Goal: Book appointment/travel/reservation

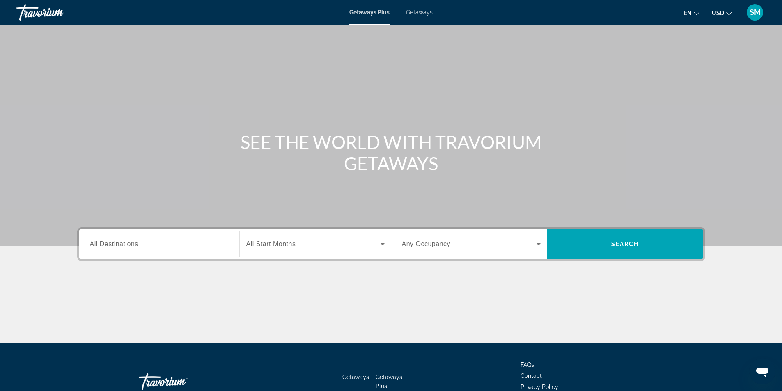
click at [122, 243] on span "All Destinations" at bounding box center [114, 244] width 48 height 7
click at [122, 243] on input "Destination All Destinations" at bounding box center [159, 245] width 139 height 10
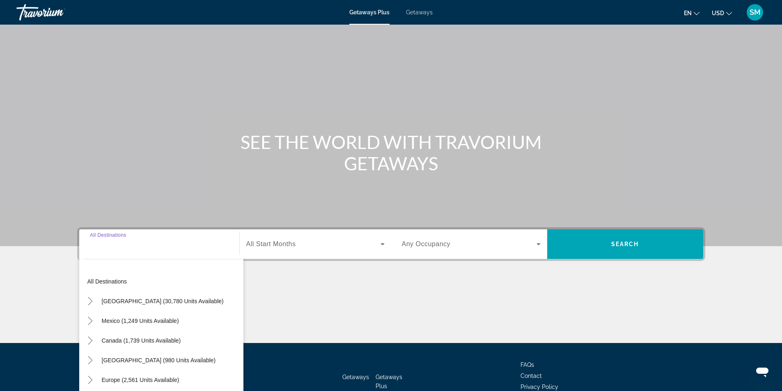
scroll to position [53, 0]
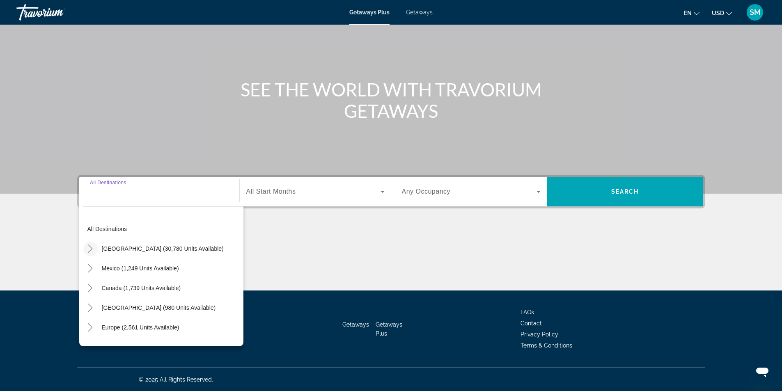
click at [89, 250] on icon "Toggle United States (30,780 units available)" at bounding box center [90, 249] width 8 height 8
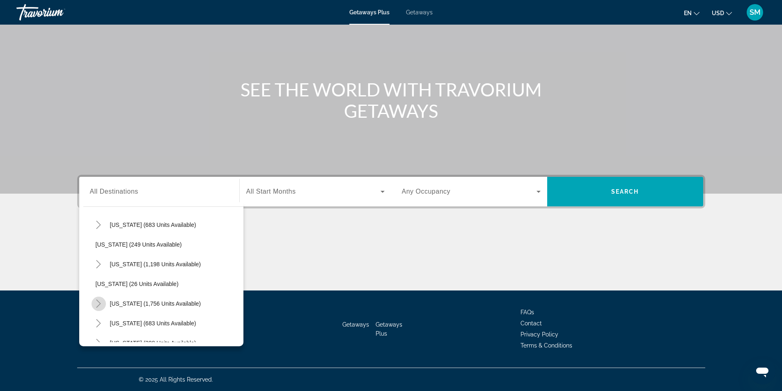
click at [98, 304] on icon "Toggle South Carolina (1,756 units available)" at bounding box center [98, 304] width 8 height 8
click at [132, 327] on span "[GEOGRAPHIC_DATA] Areaa (102 units available)" at bounding box center [169, 323] width 131 height 7
type input "**********"
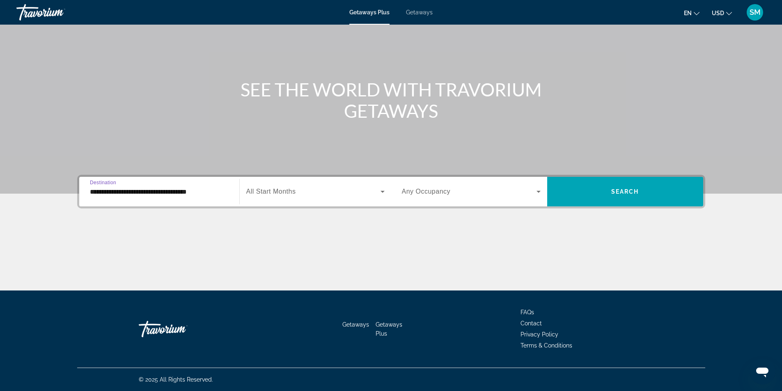
click at [330, 192] on span "Search widget" at bounding box center [313, 192] width 134 height 10
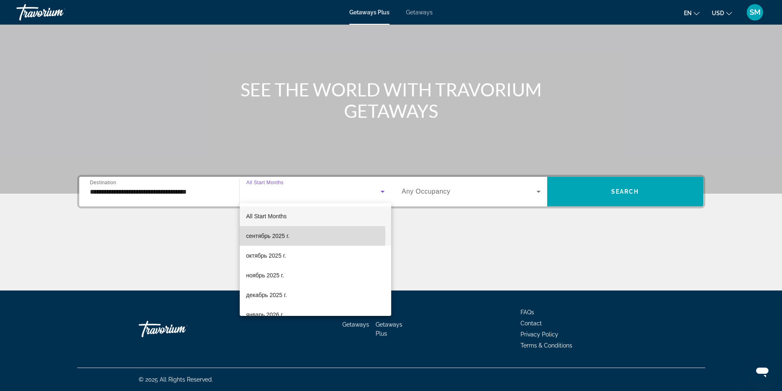
drag, startPoint x: 276, startPoint y: 236, endPoint x: 363, endPoint y: 223, distance: 88.1
click at [276, 237] on span "сентябрь 2025 г." at bounding box center [268, 236] width 44 height 10
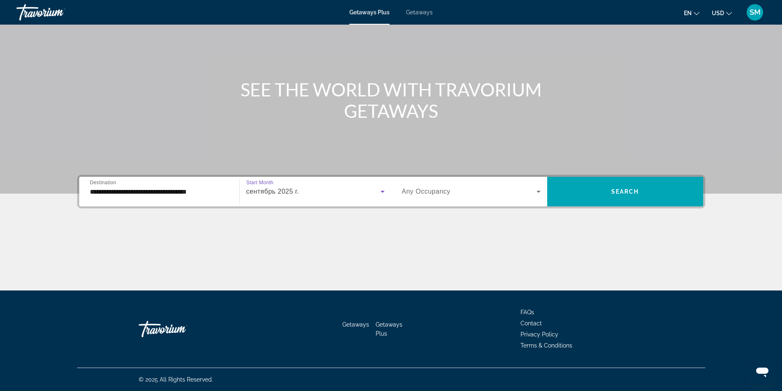
click at [541, 195] on icon "Search widget" at bounding box center [539, 192] width 10 height 10
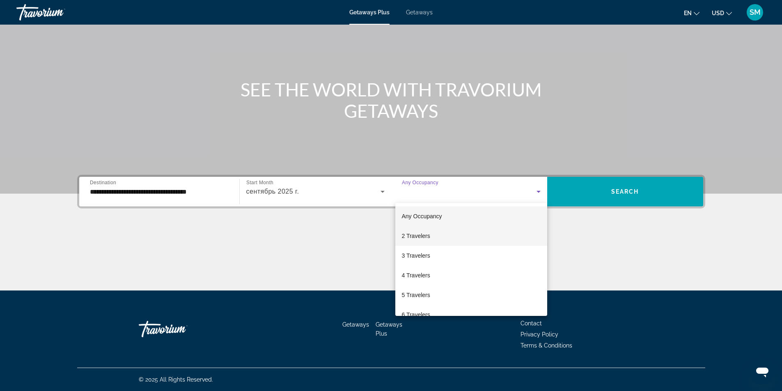
click at [451, 235] on mat-option "2 Travelers" at bounding box center [472, 236] width 152 height 20
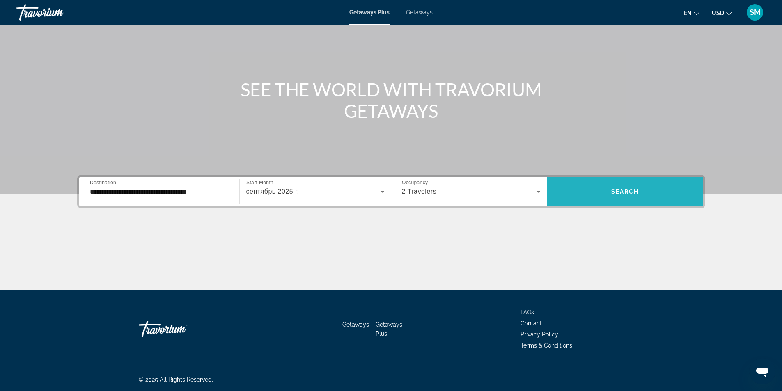
click at [620, 186] on span "Search widget" at bounding box center [626, 192] width 156 height 20
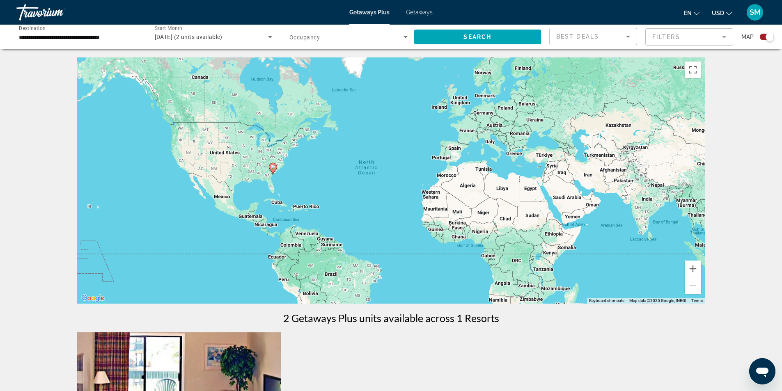
click at [269, 39] on icon "Search widget" at bounding box center [270, 37] width 10 height 10
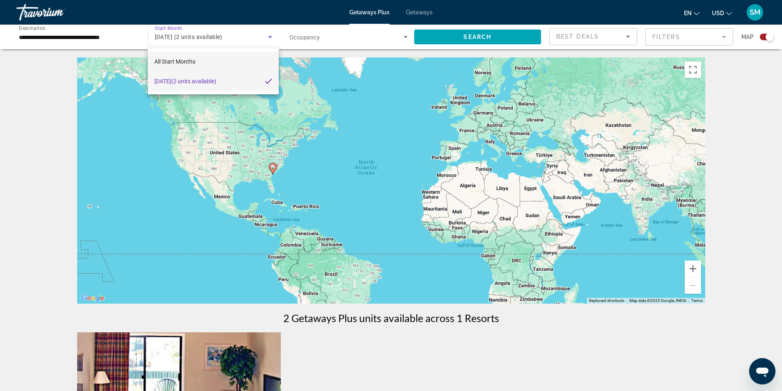
click at [222, 59] on mat-option "All Start Months" at bounding box center [213, 62] width 131 height 20
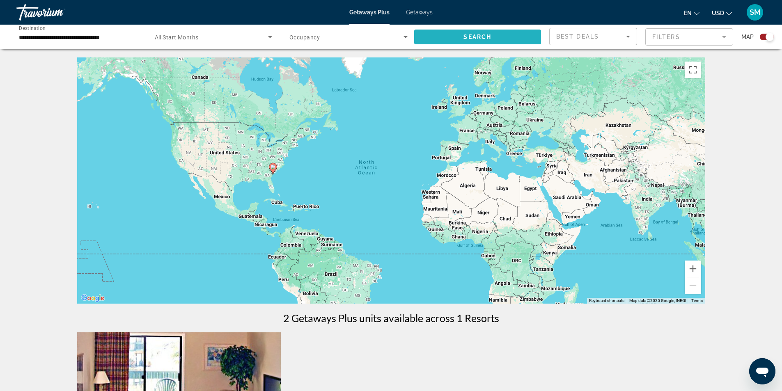
click at [473, 29] on span "Search widget" at bounding box center [477, 37] width 127 height 20
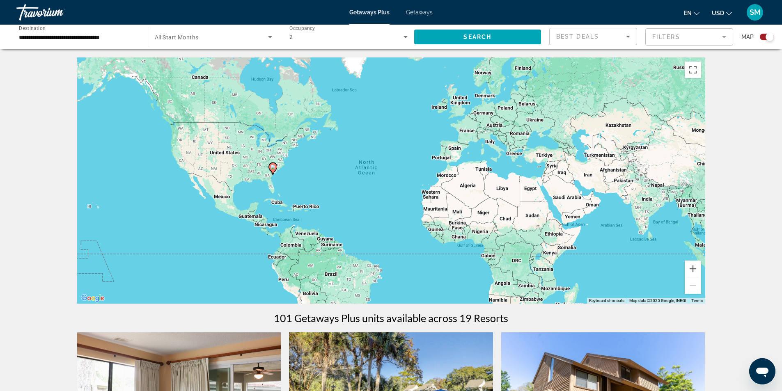
click at [209, 43] on div "Search widget" at bounding box center [214, 36] width 118 height 23
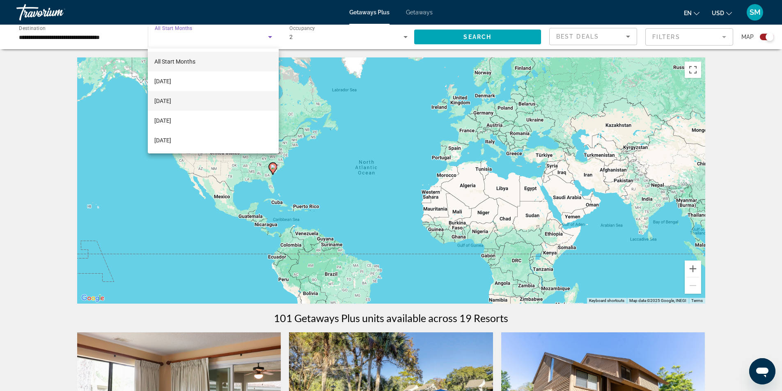
click at [171, 103] on span "[DATE]" at bounding box center [162, 101] width 17 height 10
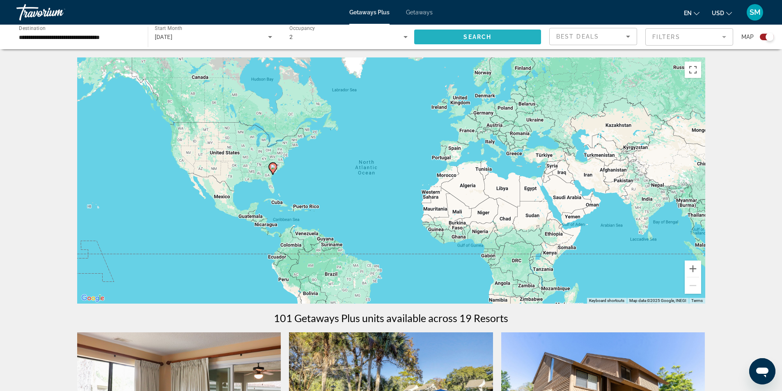
click at [483, 39] on span "Search" at bounding box center [478, 37] width 28 height 7
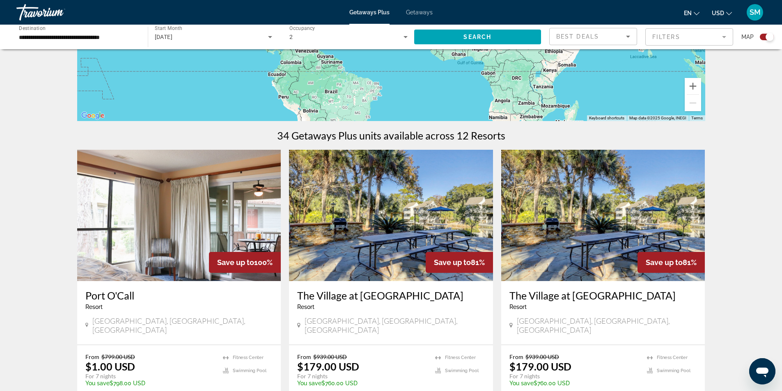
scroll to position [205, 0]
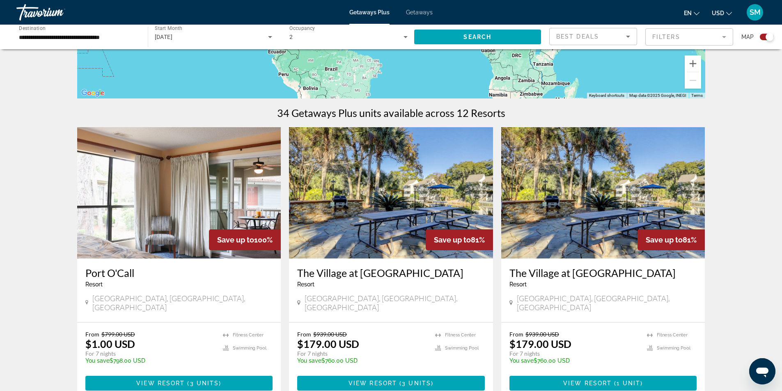
click at [208, 210] on img "Main content" at bounding box center [179, 192] width 204 height 131
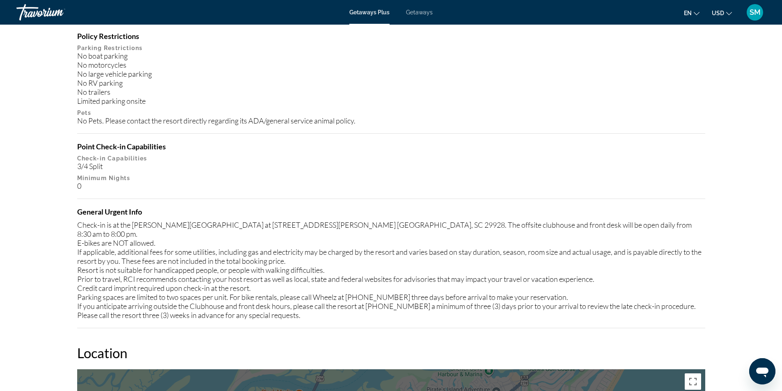
scroll to position [822, 0]
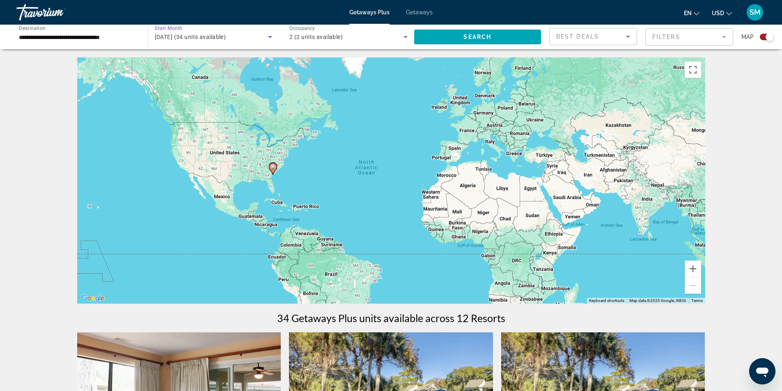
click at [268, 36] on icon "Search widget" at bounding box center [270, 37] width 10 height 10
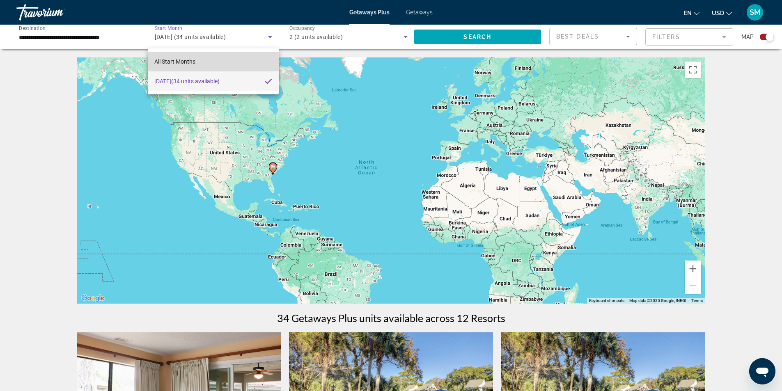
click at [199, 62] on mat-option "All Start Months" at bounding box center [213, 62] width 131 height 20
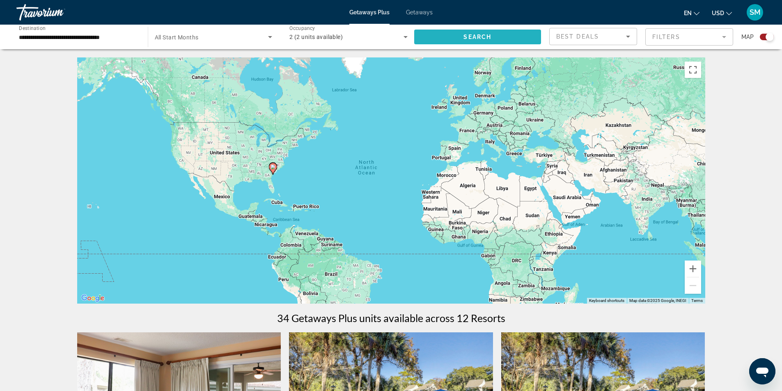
click at [481, 39] on span "Search" at bounding box center [478, 37] width 28 height 7
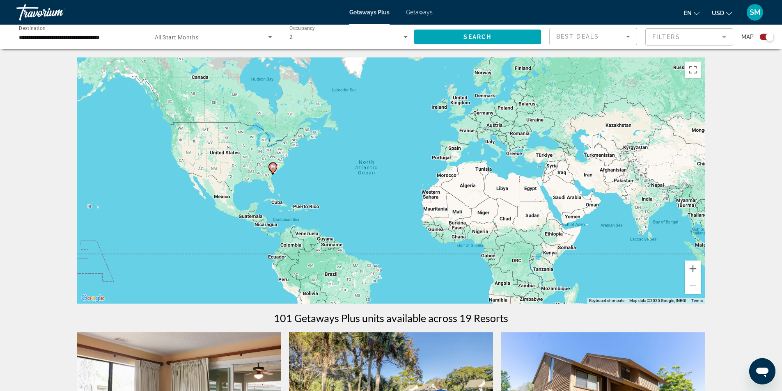
click at [117, 40] on input "**********" at bounding box center [78, 37] width 118 height 10
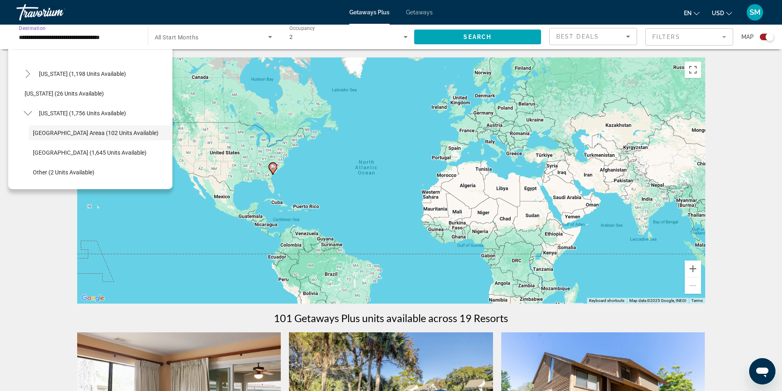
scroll to position [562, 0]
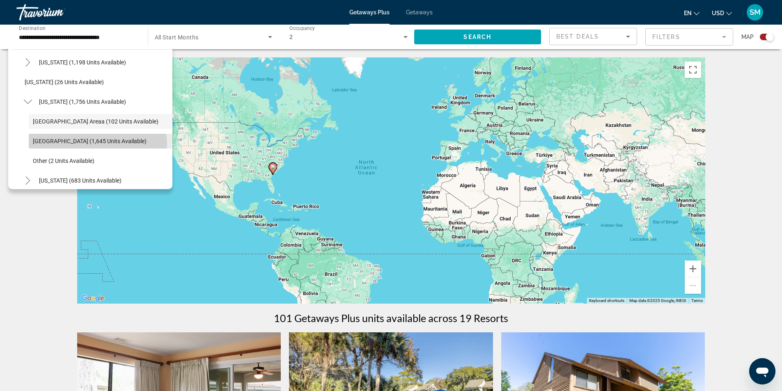
click at [94, 145] on span "Search widget" at bounding box center [101, 141] width 144 height 20
type input "**********"
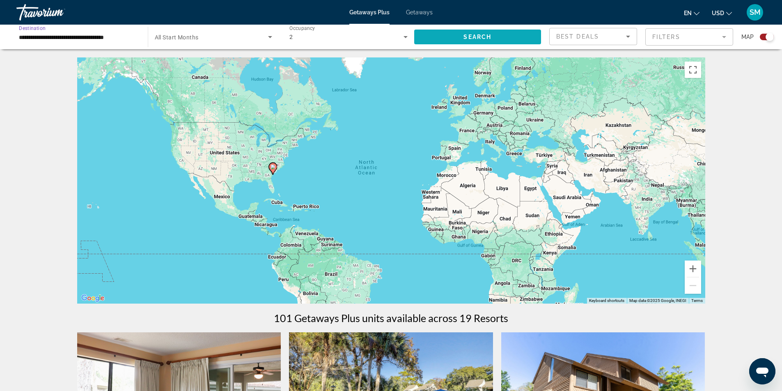
click at [492, 43] on span "Search widget" at bounding box center [477, 37] width 127 height 20
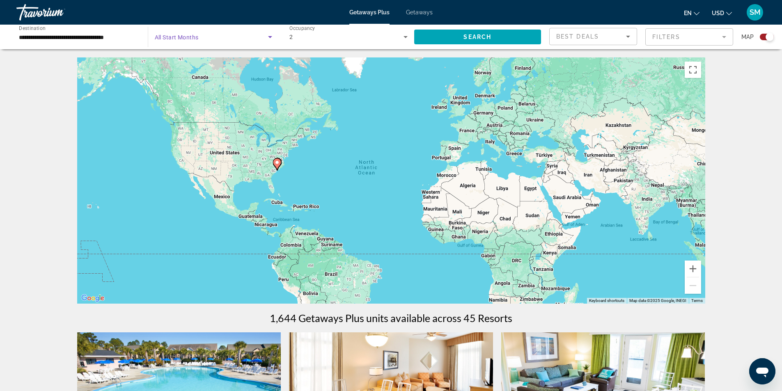
click at [269, 39] on icon "Search widget" at bounding box center [270, 37] width 10 height 10
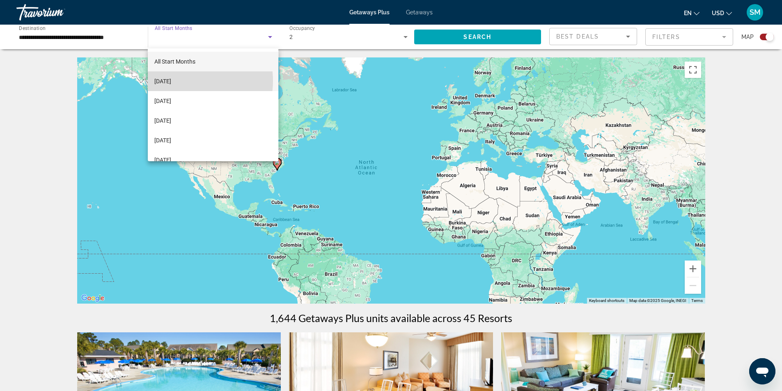
click at [171, 81] on span "[DATE]" at bounding box center [162, 81] width 17 height 10
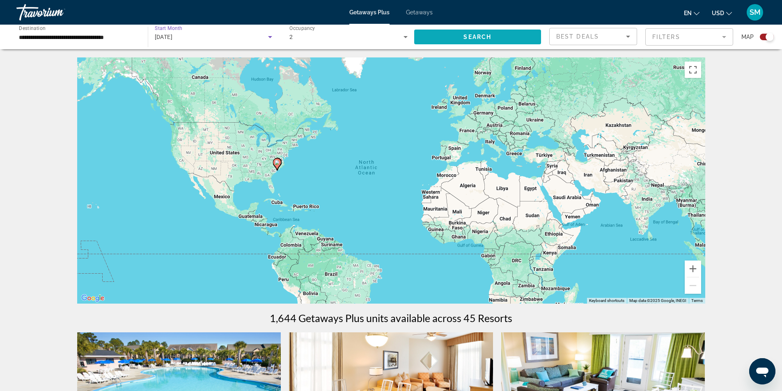
click at [455, 40] on span "Search widget" at bounding box center [477, 37] width 127 height 20
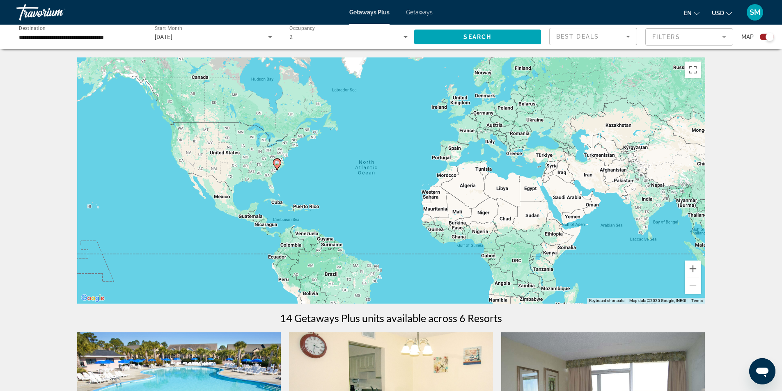
click at [269, 38] on icon "Search widget" at bounding box center [270, 37] width 10 height 10
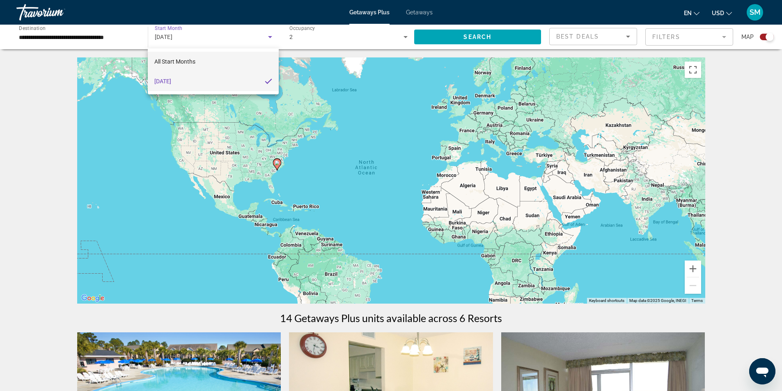
click at [195, 63] on span "All Start Months" at bounding box center [174, 61] width 41 height 7
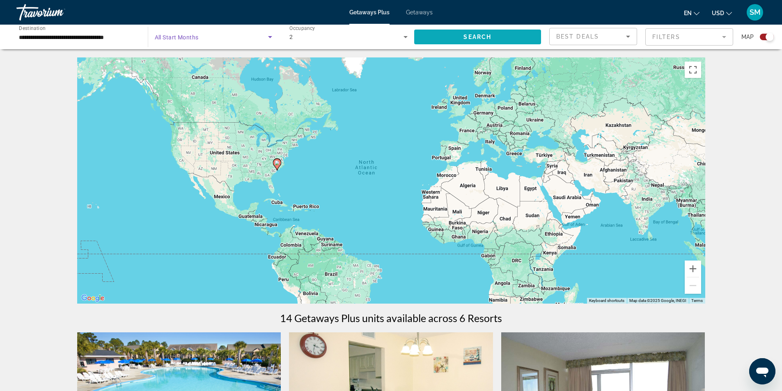
click at [474, 34] on span "Search" at bounding box center [478, 37] width 28 height 7
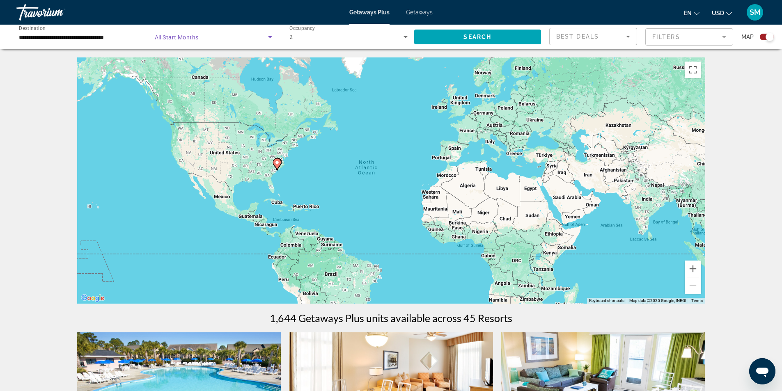
click at [267, 38] on icon "Search widget" at bounding box center [270, 37] width 10 height 10
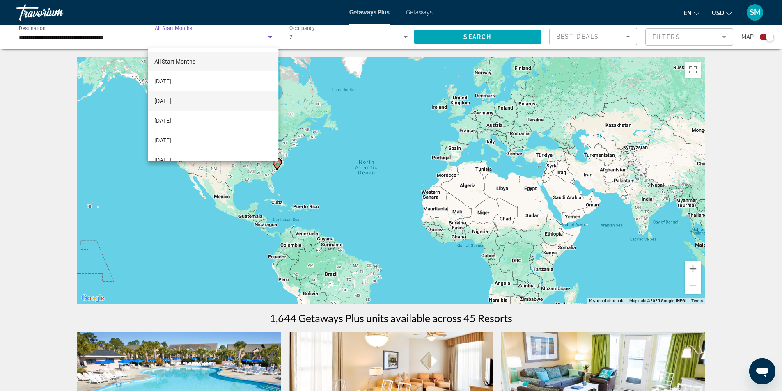
click at [171, 99] on span "[DATE]" at bounding box center [162, 101] width 17 height 10
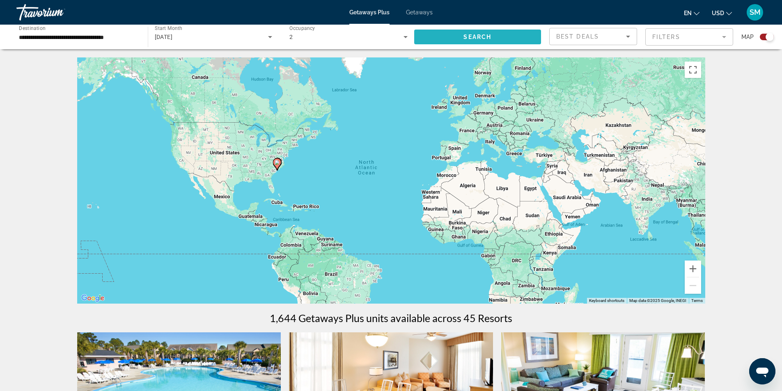
click at [512, 37] on span "Search widget" at bounding box center [477, 37] width 127 height 20
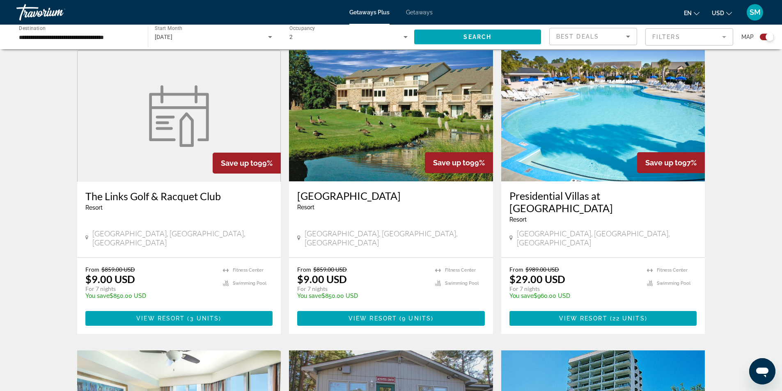
scroll to position [288, 0]
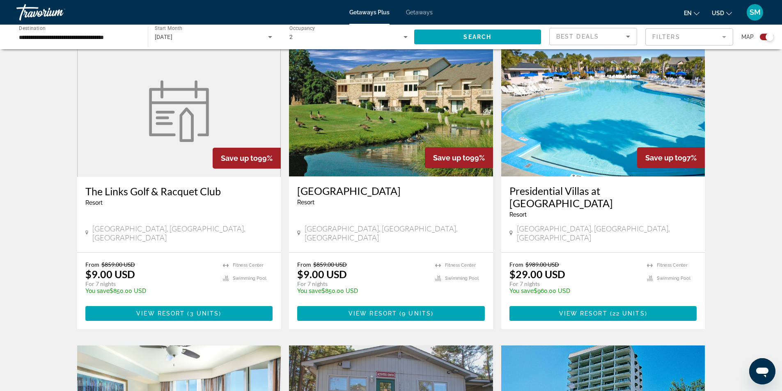
click at [549, 162] on img "Main content" at bounding box center [604, 110] width 204 height 131
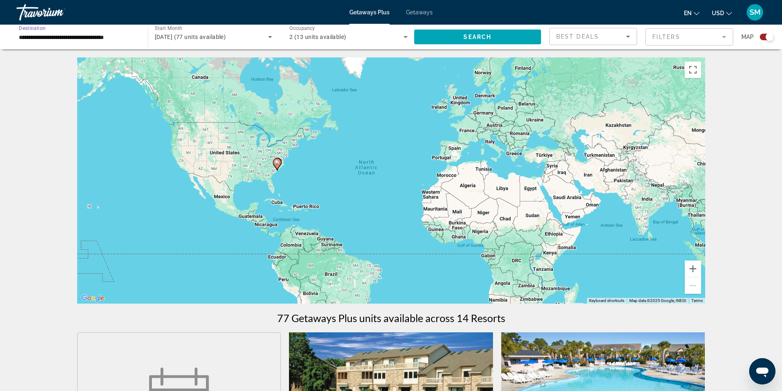
click at [125, 34] on input "**********" at bounding box center [78, 37] width 118 height 10
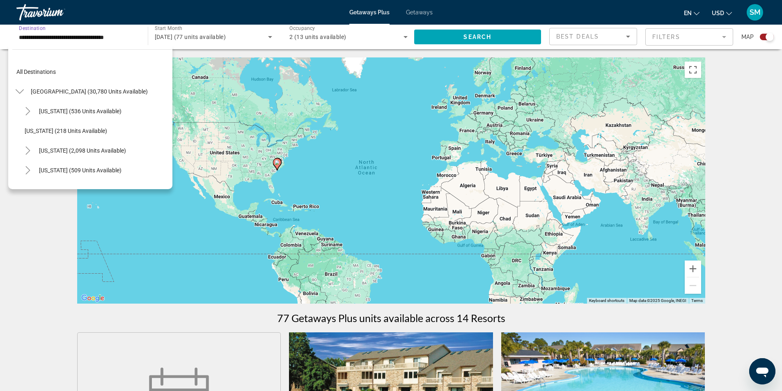
scroll to position [581, 0]
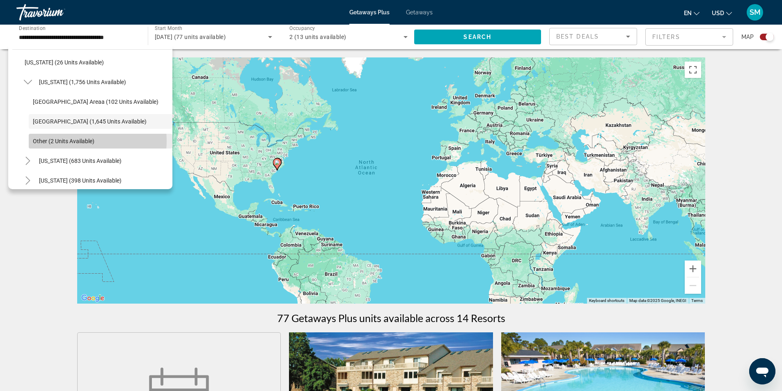
click at [71, 141] on span "Other (2 units available)" at bounding box center [64, 141] width 62 height 7
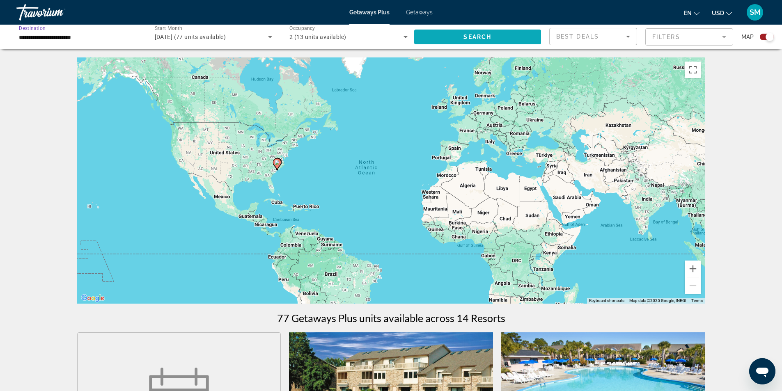
click at [441, 39] on span "Search widget" at bounding box center [477, 37] width 127 height 20
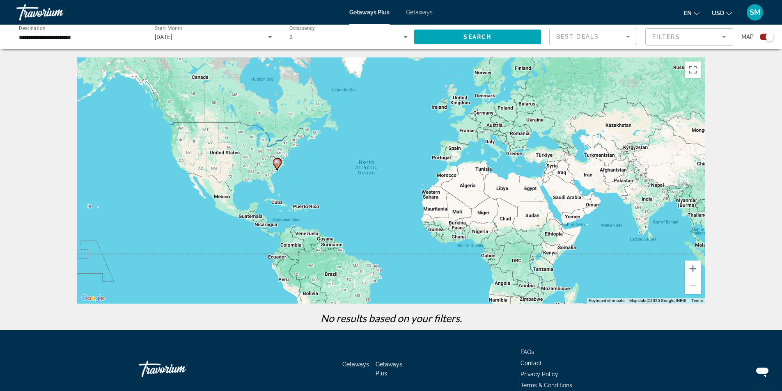
click at [203, 42] on div "[DATE]" at bounding box center [214, 36] width 118 height 23
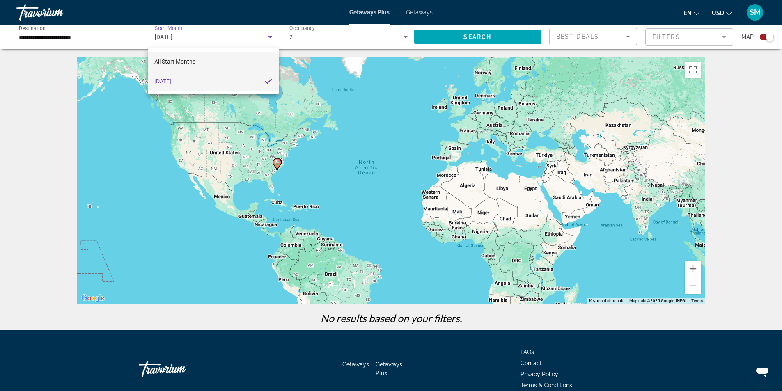
drag, startPoint x: 190, startPoint y: 62, endPoint x: 198, endPoint y: 58, distance: 8.8
click at [190, 64] on span "All Start Months" at bounding box center [174, 61] width 41 height 7
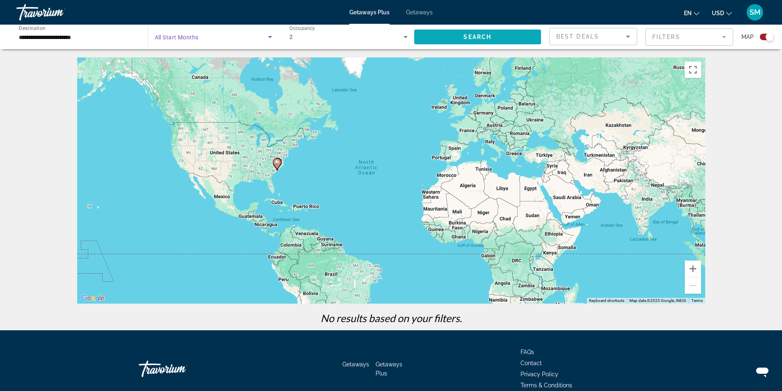
click at [476, 32] on span "Search widget" at bounding box center [477, 37] width 127 height 20
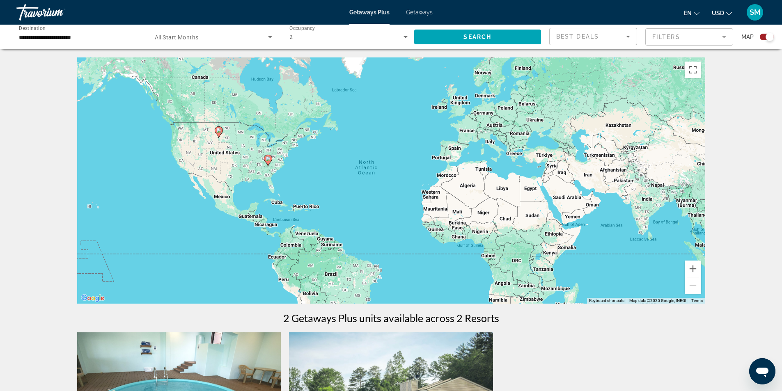
click at [253, 46] on div "Search widget" at bounding box center [214, 36] width 118 height 23
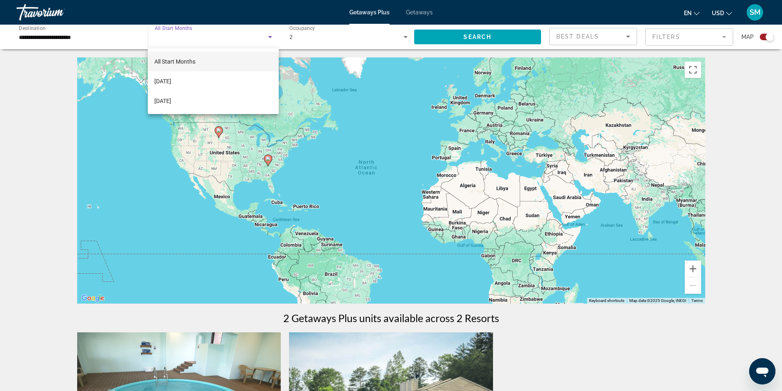
click at [85, 41] on div at bounding box center [391, 195] width 782 height 391
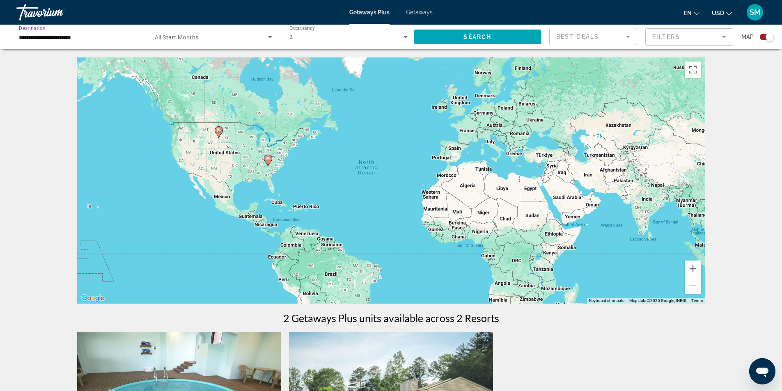
click at [121, 39] on input "**********" at bounding box center [78, 37] width 118 height 10
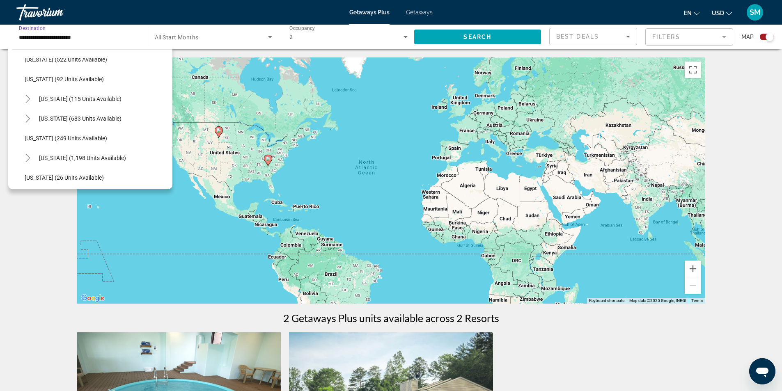
scroll to position [478, 0]
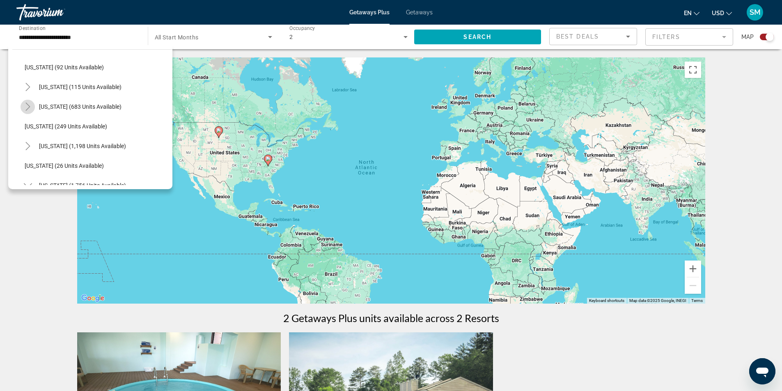
click at [27, 106] on icon "Toggle North Carolina (683 units available)" at bounding box center [28, 107] width 8 height 8
click at [82, 149] on span "Inland (200 units available)" at bounding box center [68, 146] width 70 height 7
type input "**********"
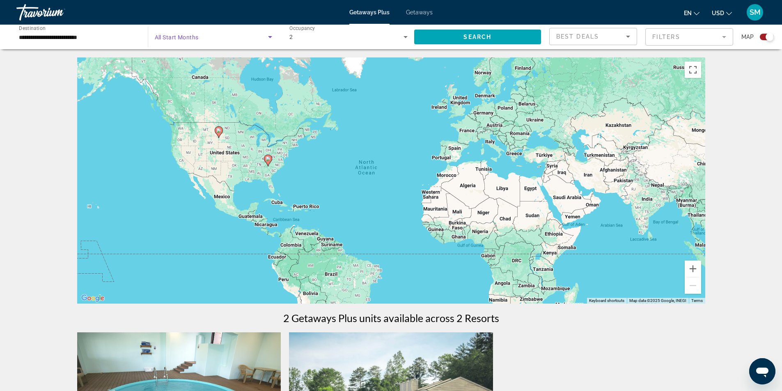
click at [258, 37] on span "Search widget" at bounding box center [212, 37] width 114 height 10
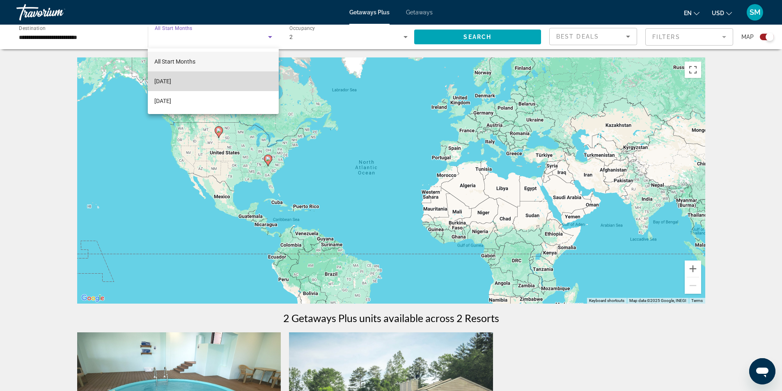
click at [171, 81] on span "[DATE]" at bounding box center [162, 81] width 17 height 10
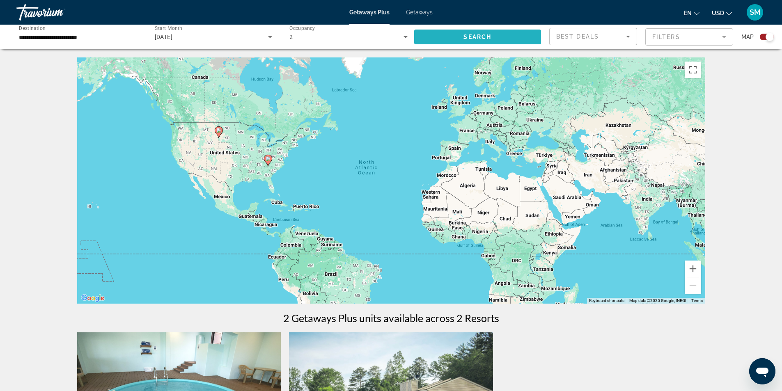
click at [434, 38] on span "Search widget" at bounding box center [477, 37] width 127 height 20
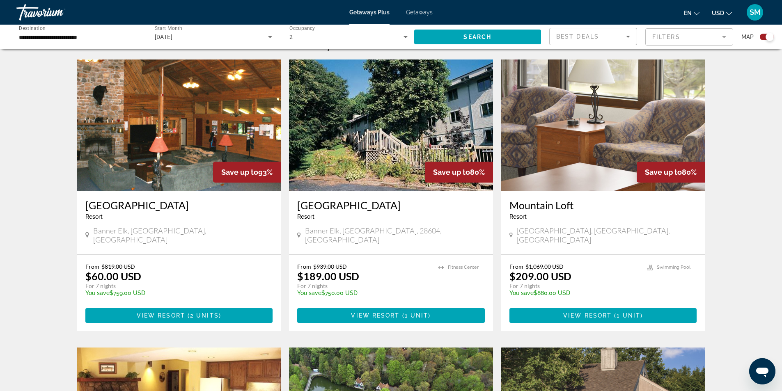
scroll to position [288, 0]
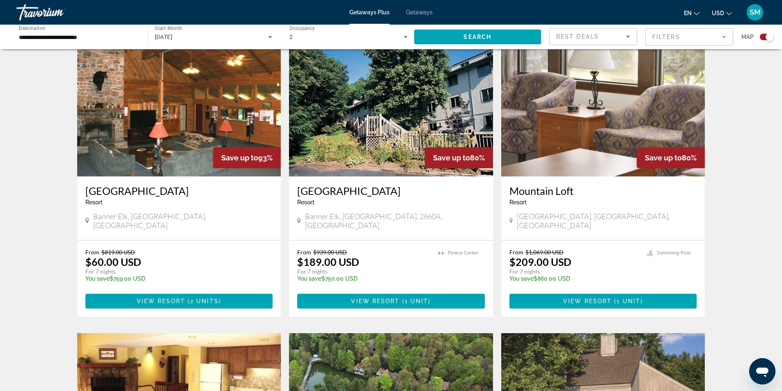
click at [208, 100] on img "Main content" at bounding box center [179, 110] width 204 height 131
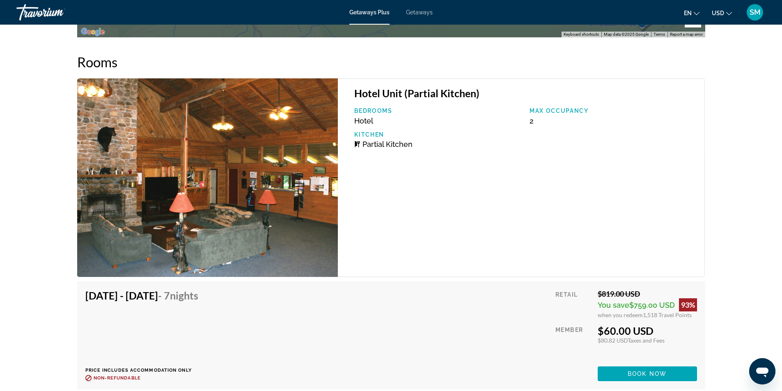
scroll to position [1314, 0]
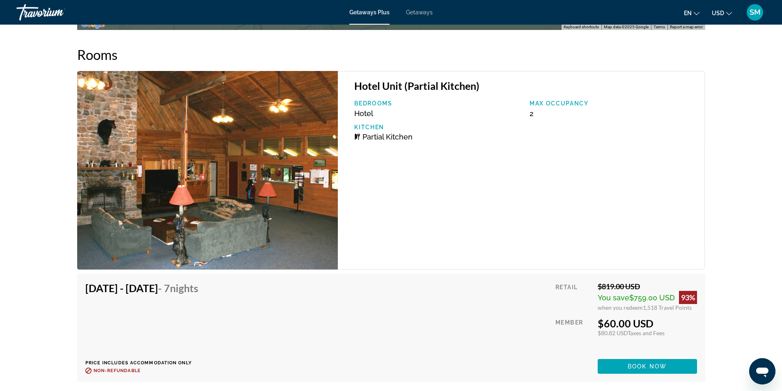
click at [250, 175] on img "Main content" at bounding box center [207, 170] width 261 height 199
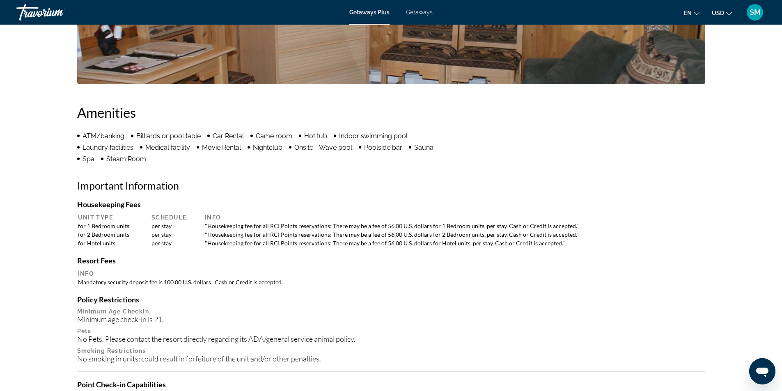
scroll to position [400, 0]
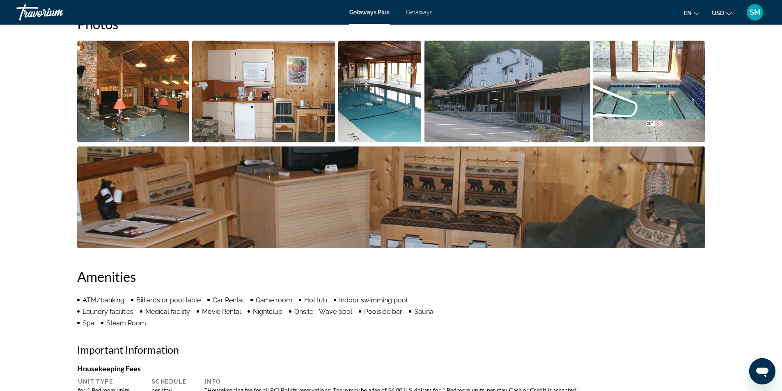
click at [146, 93] on img "Open full-screen image slider" at bounding box center [133, 92] width 112 height 102
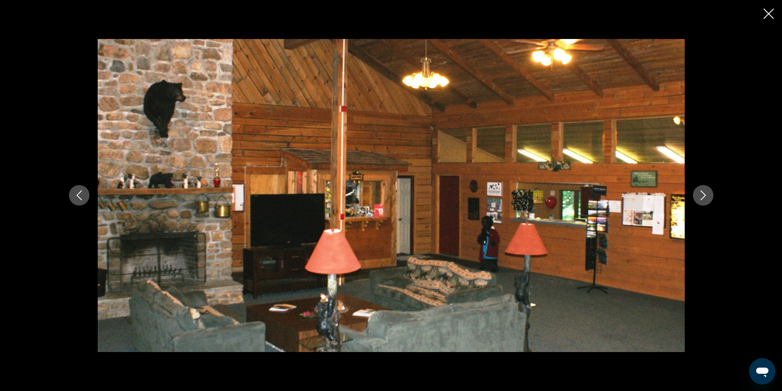
click at [703, 193] on icon "Next image" at bounding box center [703, 196] width 5 height 10
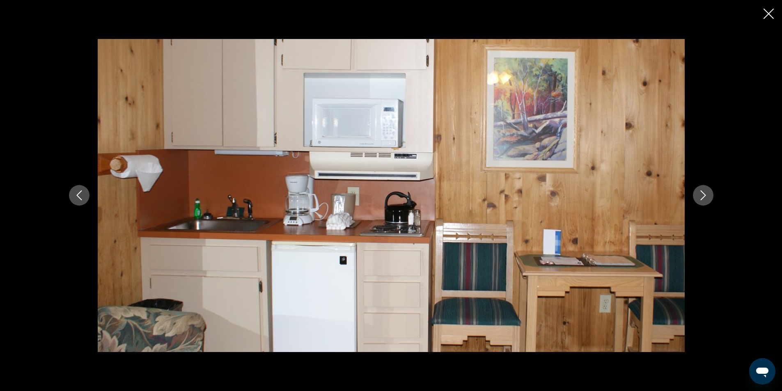
click at [703, 193] on icon "Next image" at bounding box center [703, 196] width 5 height 10
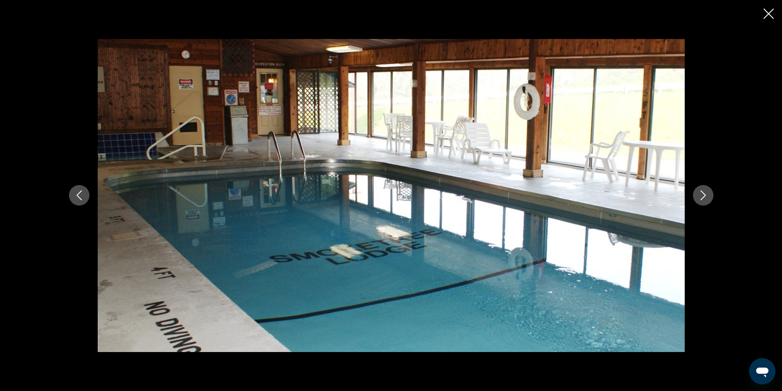
click at [703, 193] on icon "Next image" at bounding box center [703, 196] width 5 height 10
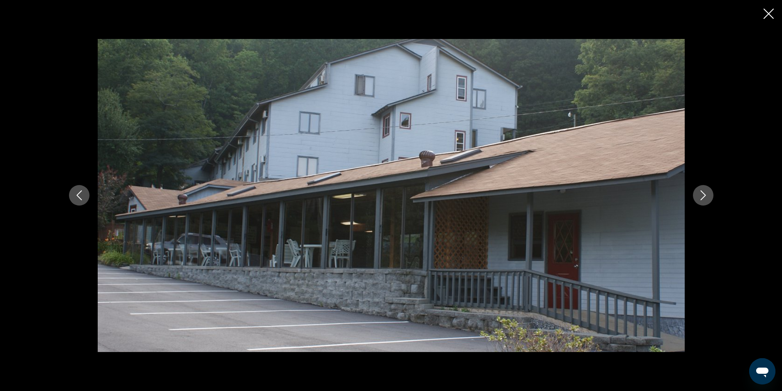
click at [703, 193] on icon "Next image" at bounding box center [703, 196] width 5 height 10
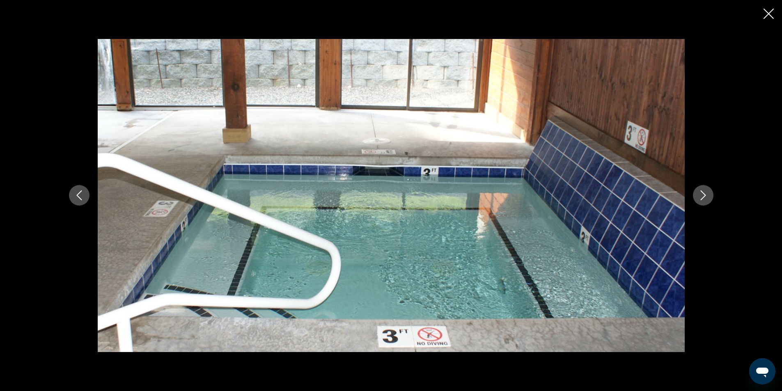
click at [703, 193] on icon "Next image" at bounding box center [703, 196] width 5 height 10
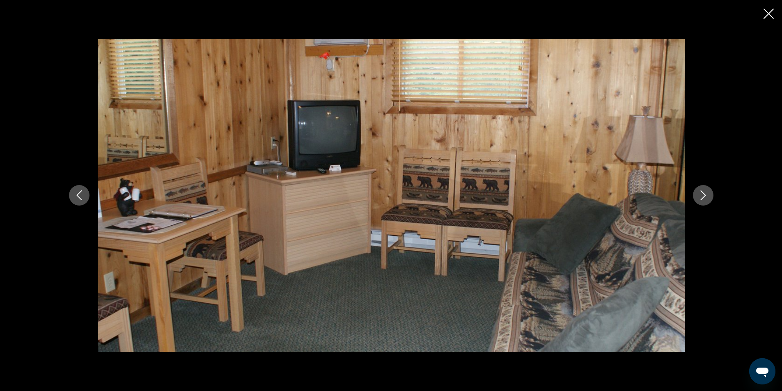
click at [703, 193] on icon "Next image" at bounding box center [703, 196] width 5 height 10
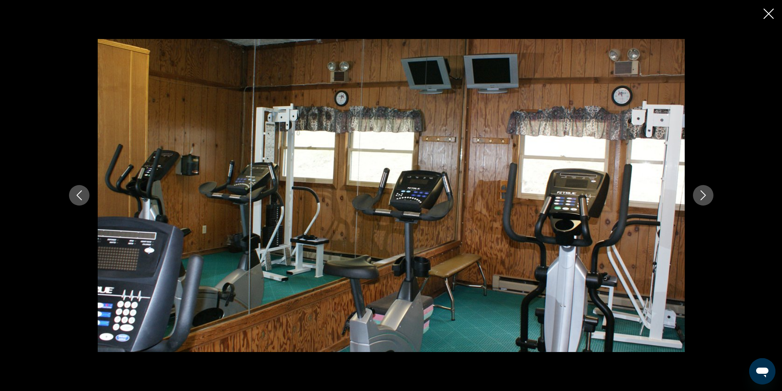
click at [703, 193] on icon "Next image" at bounding box center [703, 196] width 5 height 10
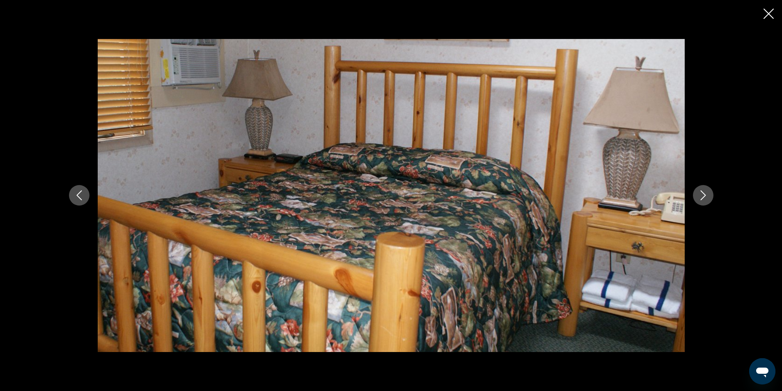
click at [703, 193] on icon "Next image" at bounding box center [703, 196] width 5 height 10
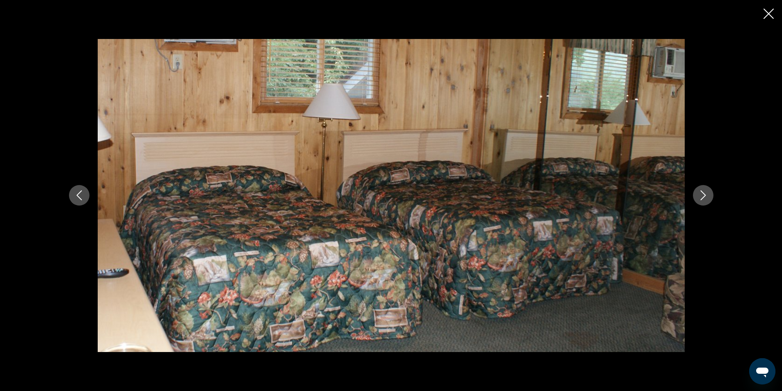
click at [703, 193] on icon "Next image" at bounding box center [703, 196] width 5 height 10
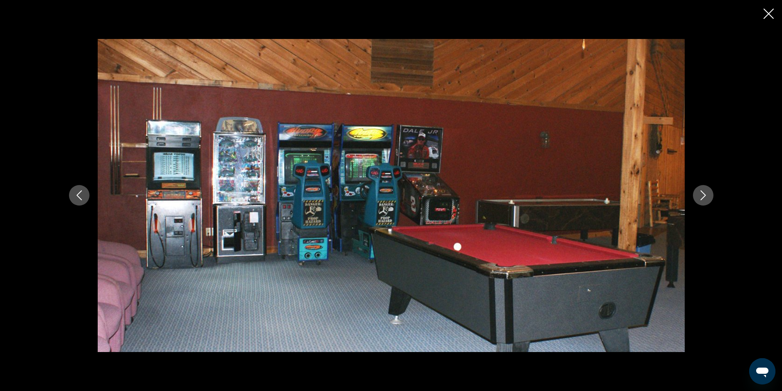
click at [770, 12] on icon "Close slideshow" at bounding box center [769, 14] width 10 height 10
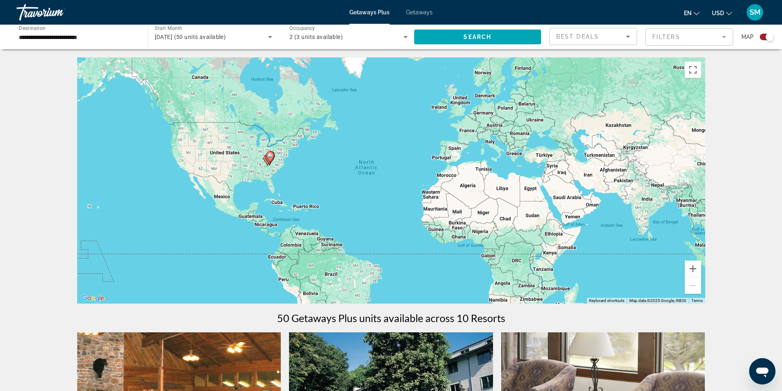
click at [205, 38] on span "[DATE] (50 units available)" at bounding box center [190, 37] width 71 height 7
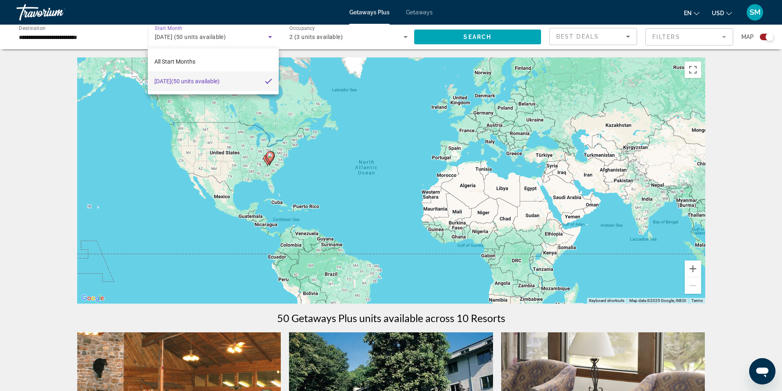
click at [462, 37] on div at bounding box center [391, 195] width 782 height 391
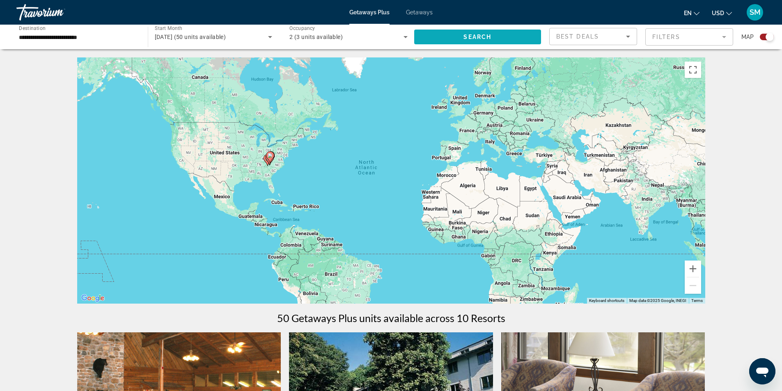
click at [465, 37] on span "Search" at bounding box center [478, 37] width 28 height 7
click at [104, 35] on input "**********" at bounding box center [78, 37] width 118 height 10
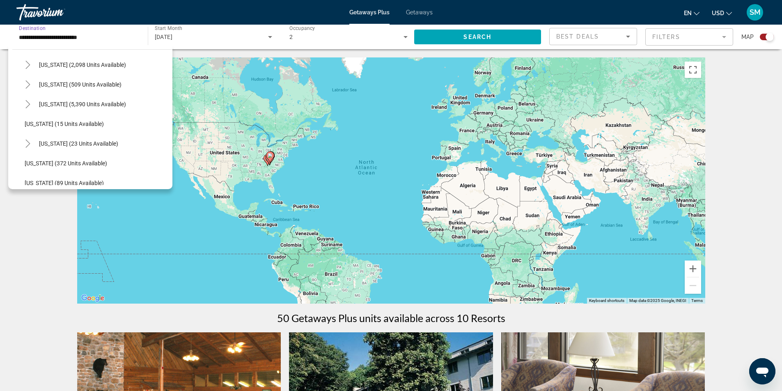
scroll to position [51, 0]
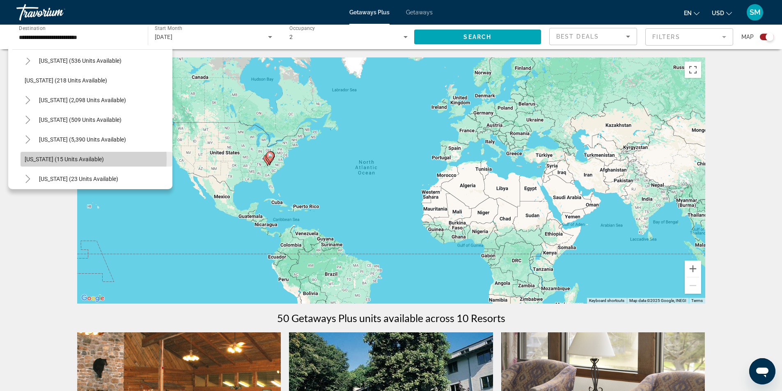
click at [72, 159] on span "[US_STATE] (15 units available)" at bounding box center [64, 159] width 79 height 7
type input "**********"
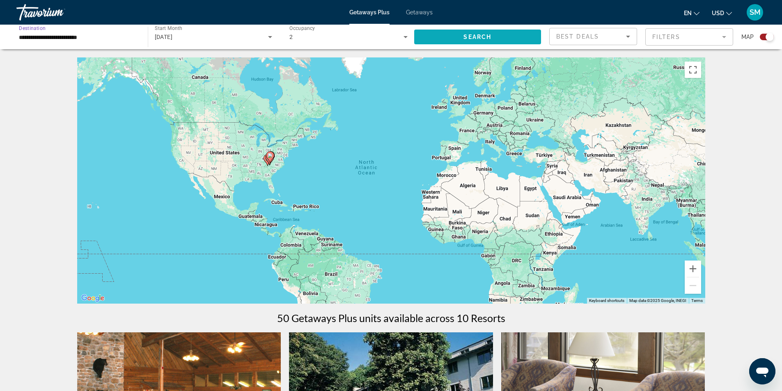
click at [476, 34] on span "Search" at bounding box center [478, 37] width 28 height 7
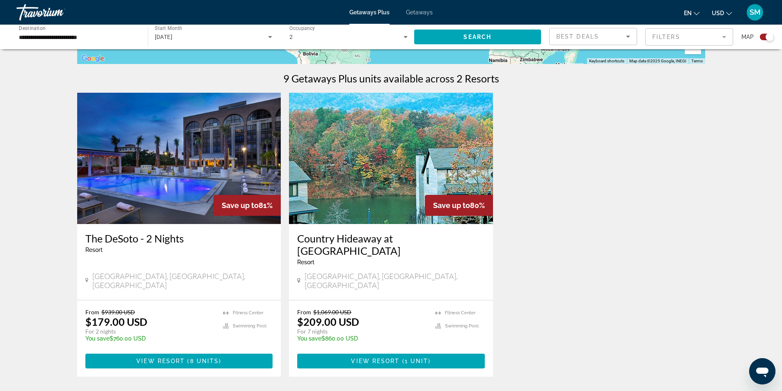
scroll to position [246, 0]
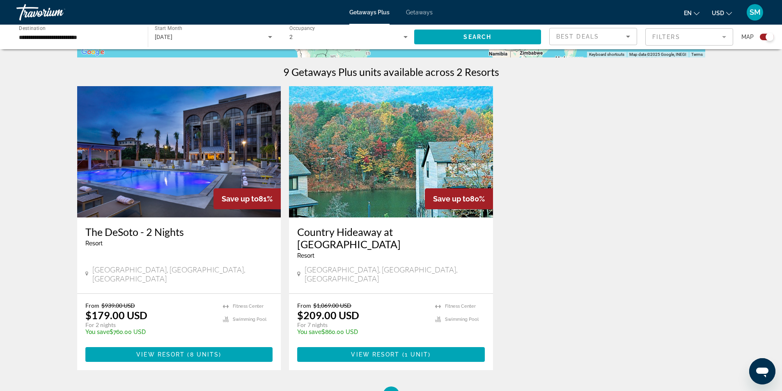
click at [166, 201] on img "Main content" at bounding box center [179, 151] width 204 height 131
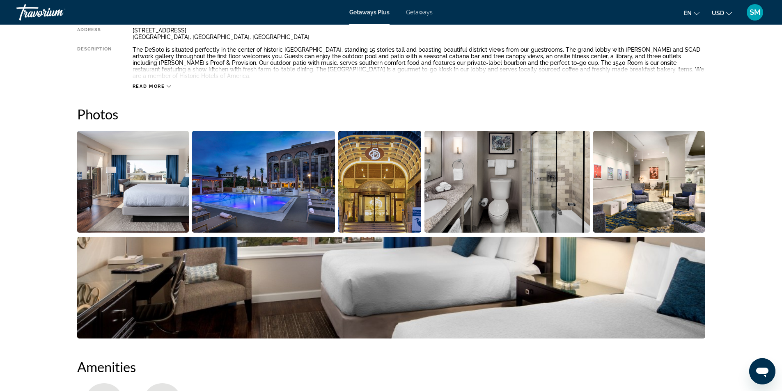
scroll to position [329, 0]
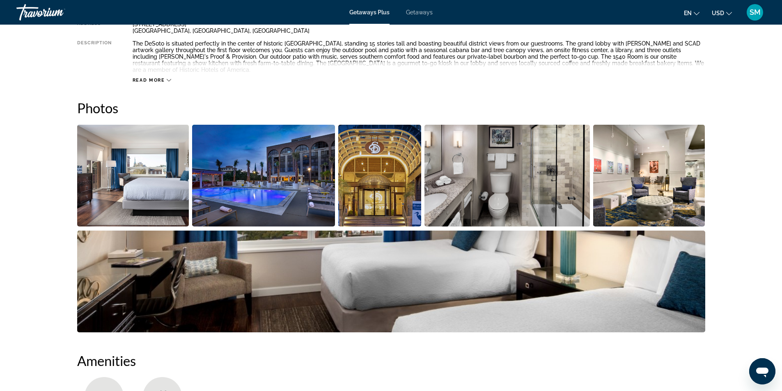
click at [137, 165] on img "Open full-screen image slider" at bounding box center [133, 176] width 112 height 102
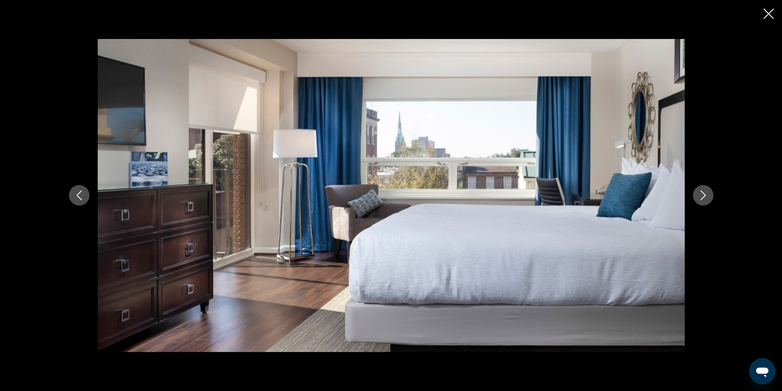
click at [707, 199] on icon "Next image" at bounding box center [704, 196] width 10 height 10
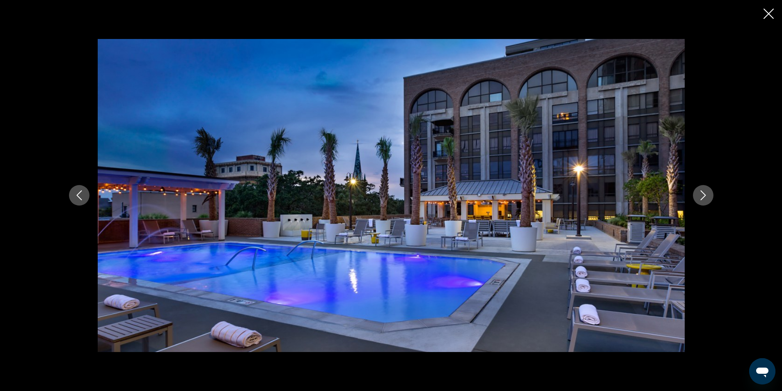
click at [707, 199] on icon "Next image" at bounding box center [704, 196] width 10 height 10
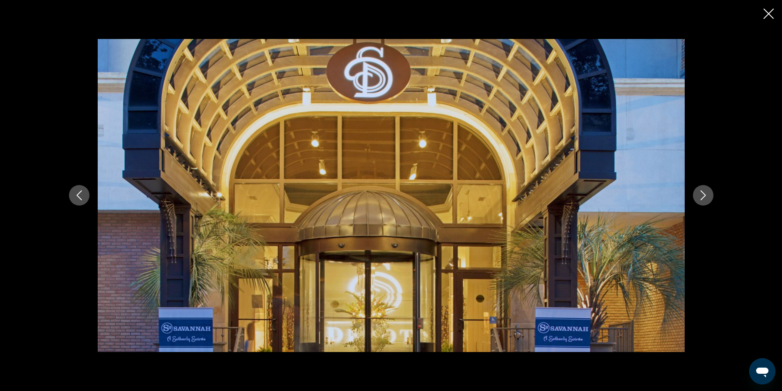
click at [707, 199] on icon "Next image" at bounding box center [704, 196] width 10 height 10
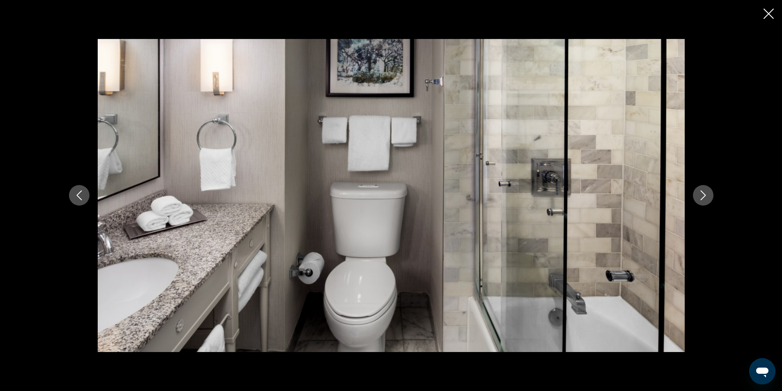
click at [707, 199] on icon "Next image" at bounding box center [704, 196] width 10 height 10
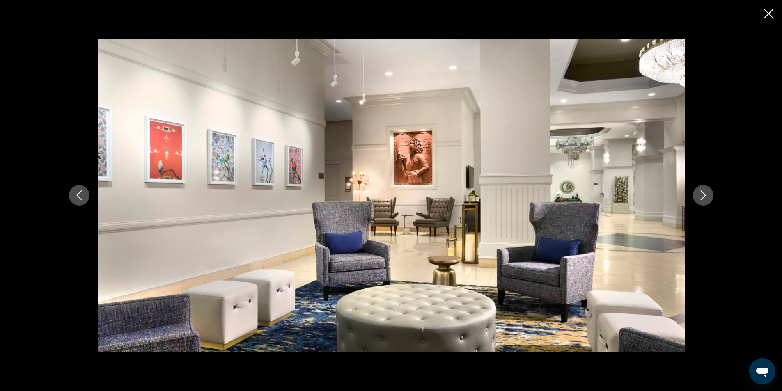
click at [707, 199] on icon "Next image" at bounding box center [704, 196] width 10 height 10
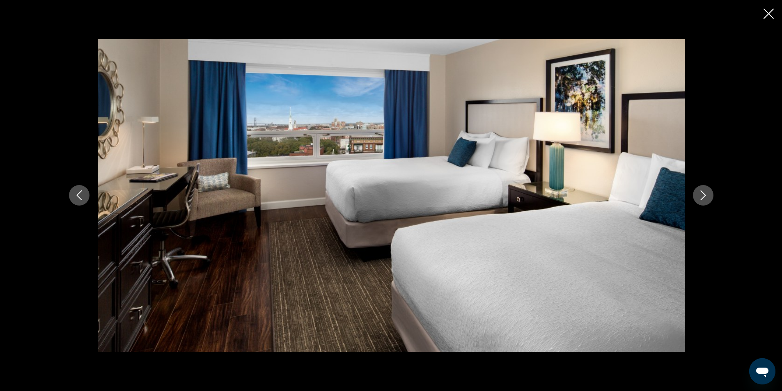
click at [707, 199] on icon "Next image" at bounding box center [704, 196] width 10 height 10
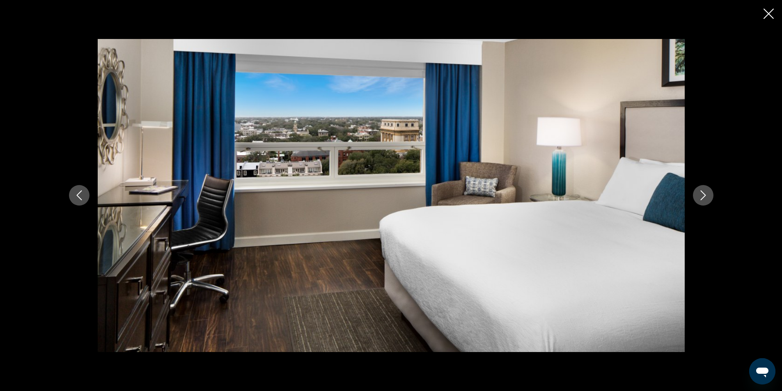
click at [707, 199] on icon "Next image" at bounding box center [704, 196] width 10 height 10
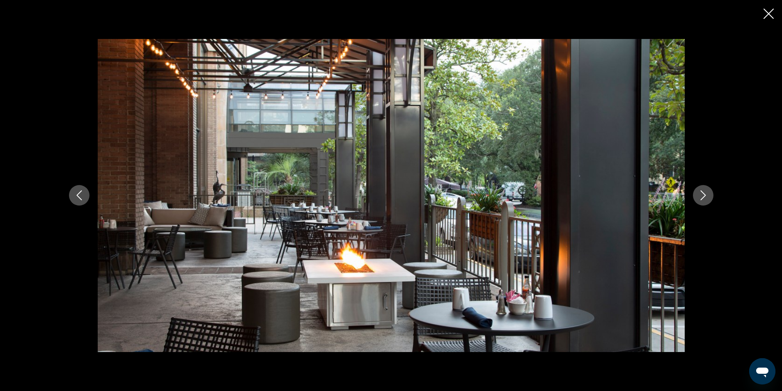
click at [707, 199] on icon "Next image" at bounding box center [704, 196] width 10 height 10
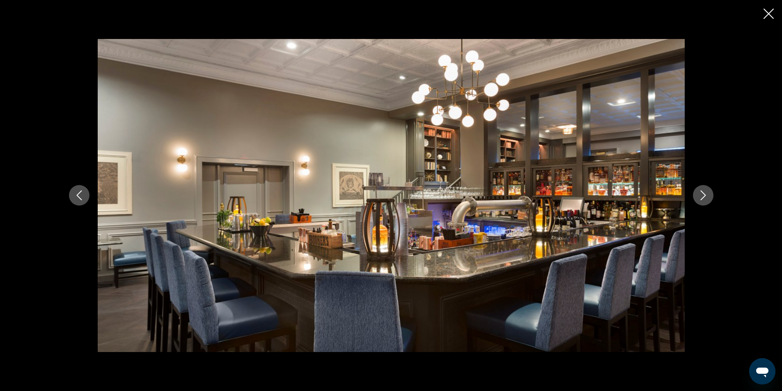
click at [707, 199] on icon "Next image" at bounding box center [704, 196] width 10 height 10
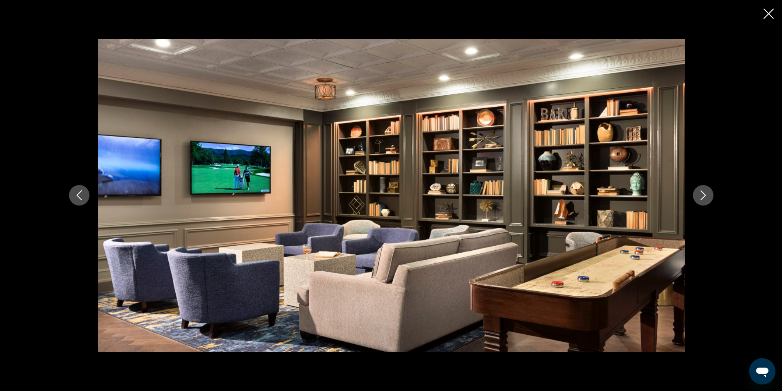
click at [707, 199] on icon "Next image" at bounding box center [704, 196] width 10 height 10
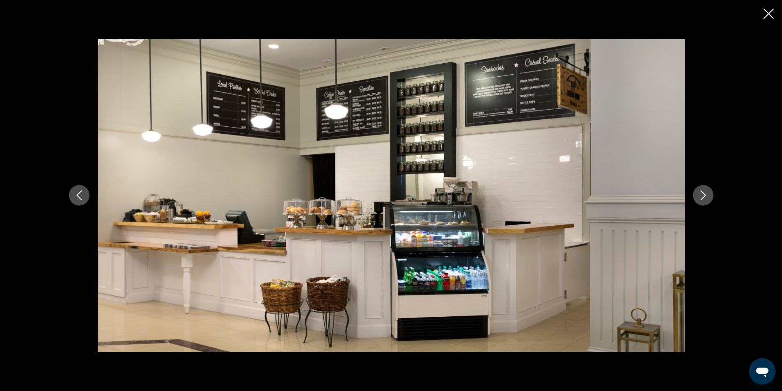
click at [707, 199] on icon "Next image" at bounding box center [704, 196] width 10 height 10
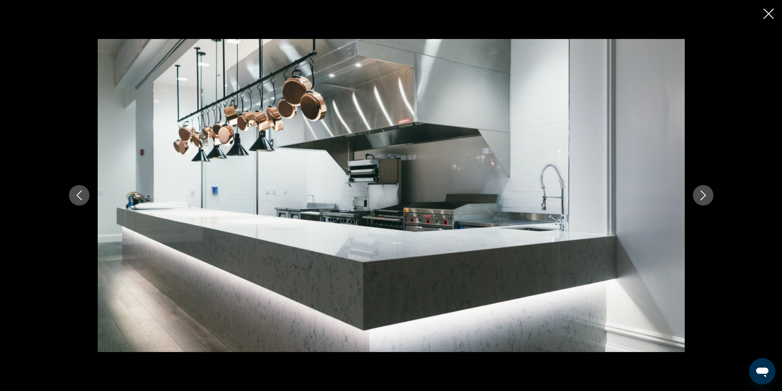
click at [707, 199] on icon "Next image" at bounding box center [704, 196] width 10 height 10
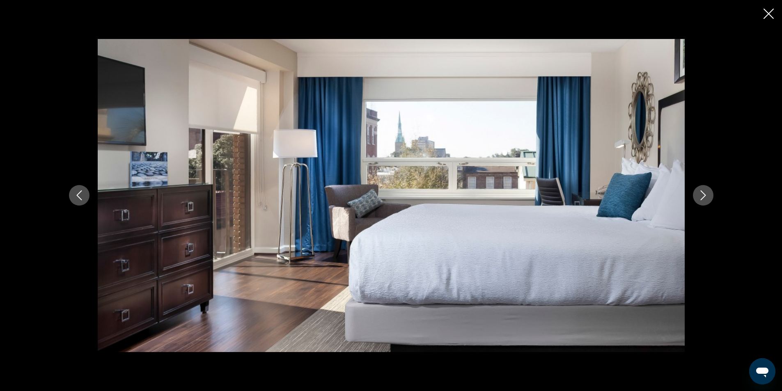
click at [707, 199] on icon "Next image" at bounding box center [704, 196] width 10 height 10
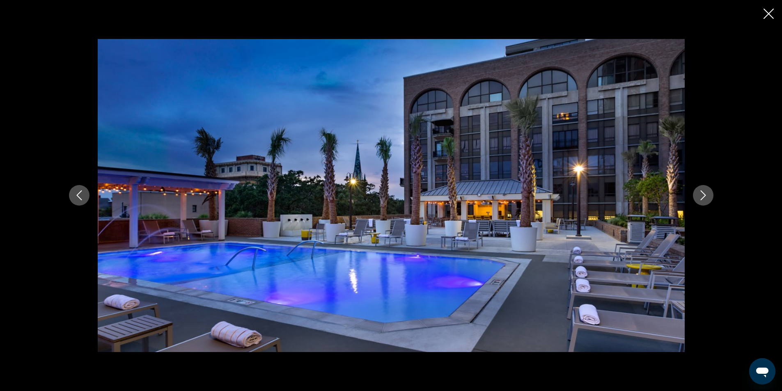
click at [707, 199] on icon "Next image" at bounding box center [704, 196] width 10 height 10
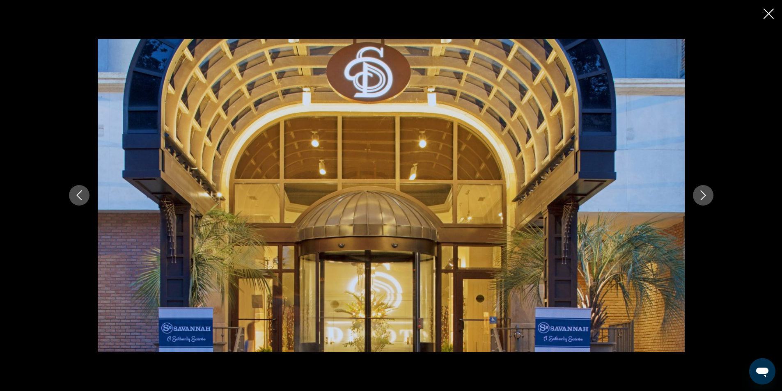
click at [707, 199] on icon "Next image" at bounding box center [704, 196] width 10 height 10
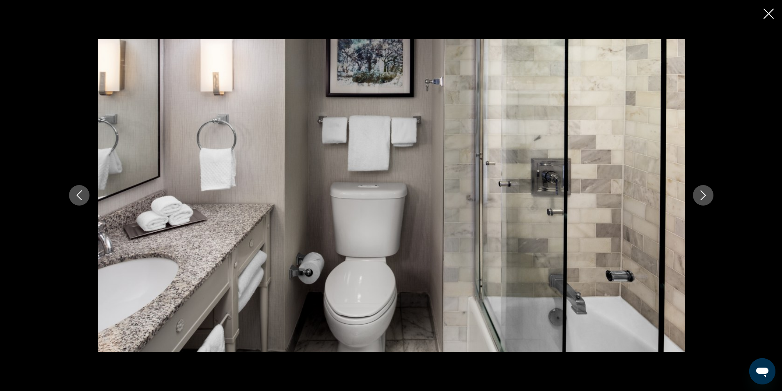
click at [767, 12] on icon "Close slideshow" at bounding box center [769, 14] width 10 height 10
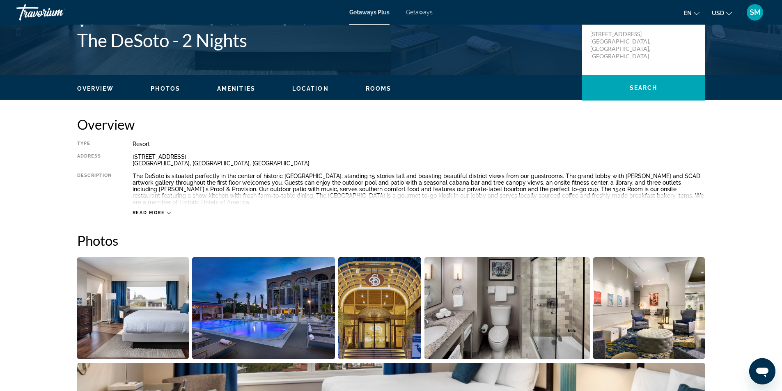
scroll to position [82, 0]
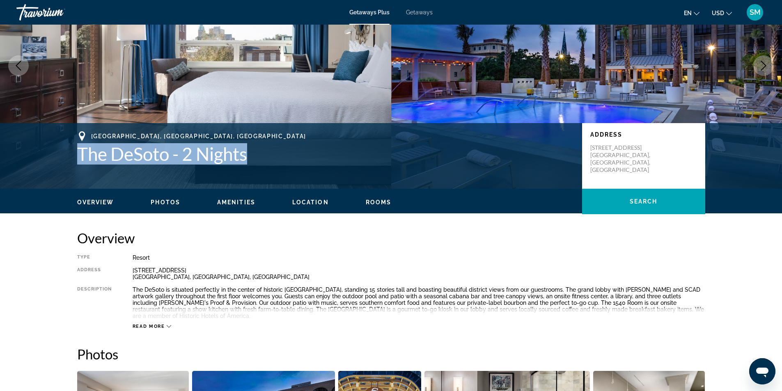
drag, startPoint x: 257, startPoint y: 154, endPoint x: 77, endPoint y: 163, distance: 180.2
click at [77, 163] on h1 "The DeSoto - 2 Nights" at bounding box center [325, 153] width 497 height 21
copy h1 "The DeSoto - 2 Nights"
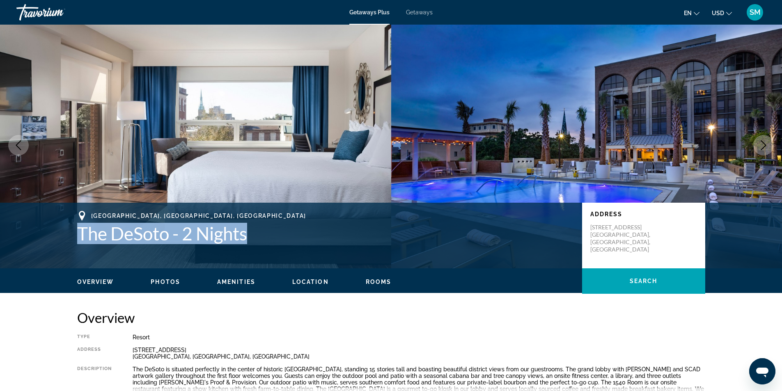
scroll to position [0, 0]
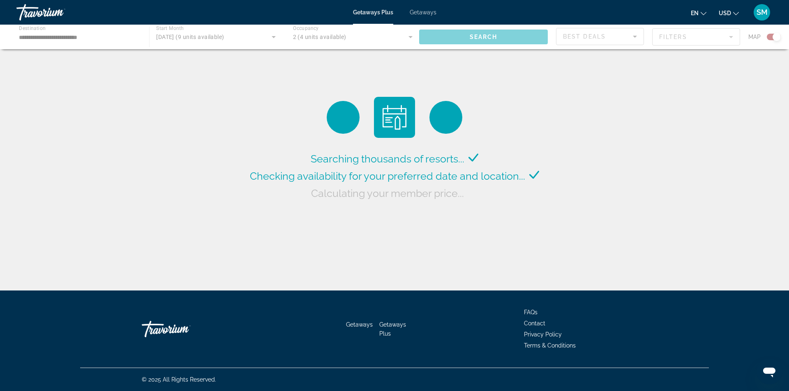
click at [236, 39] on div "Main content" at bounding box center [394, 37] width 789 height 25
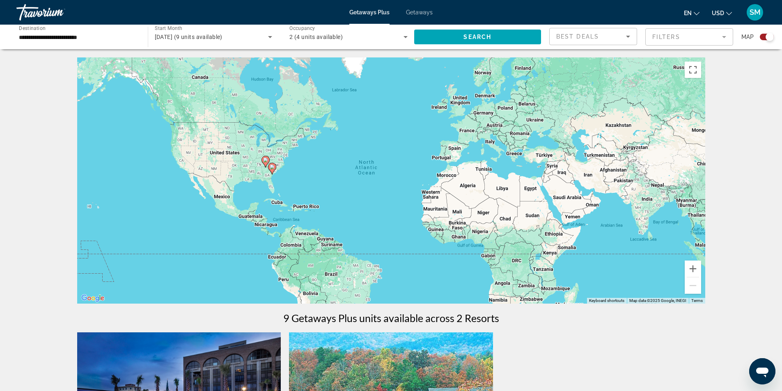
click at [223, 37] on span "[DATE] (9 units available)" at bounding box center [189, 37] width 68 height 7
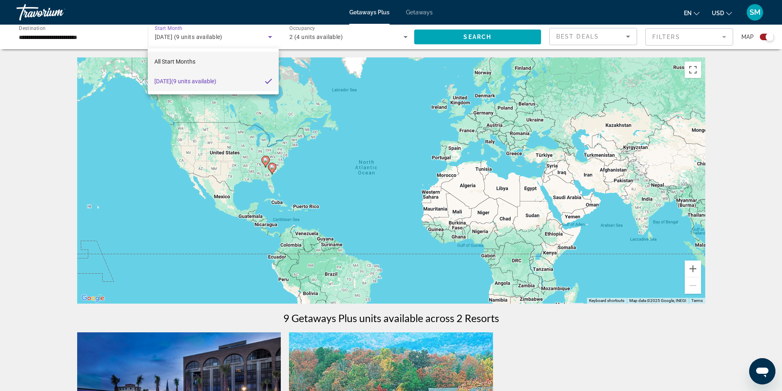
click at [185, 61] on span "All Start Months" at bounding box center [174, 61] width 41 height 7
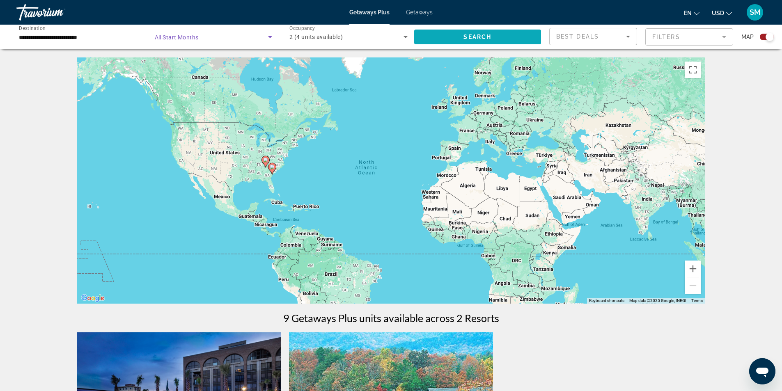
click at [450, 35] on span "Search widget" at bounding box center [477, 37] width 127 height 20
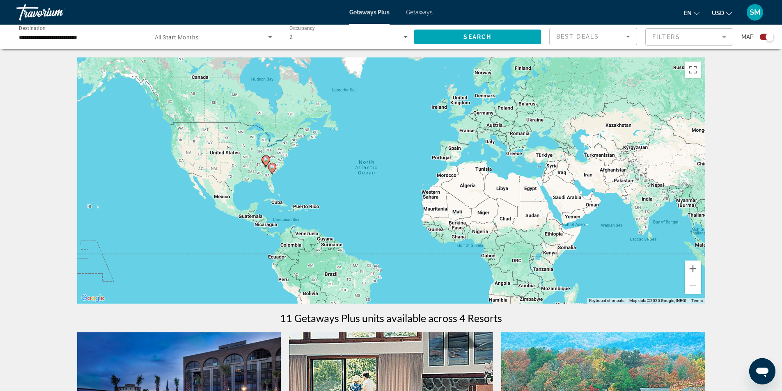
click at [222, 39] on span "Search widget" at bounding box center [212, 37] width 114 height 10
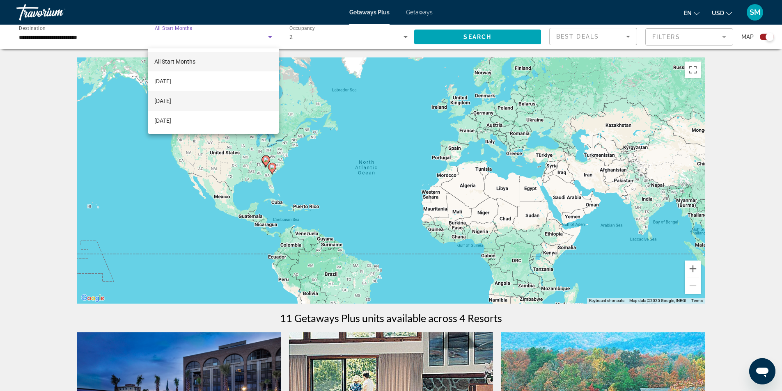
click at [171, 102] on span "[DATE]" at bounding box center [162, 101] width 17 height 10
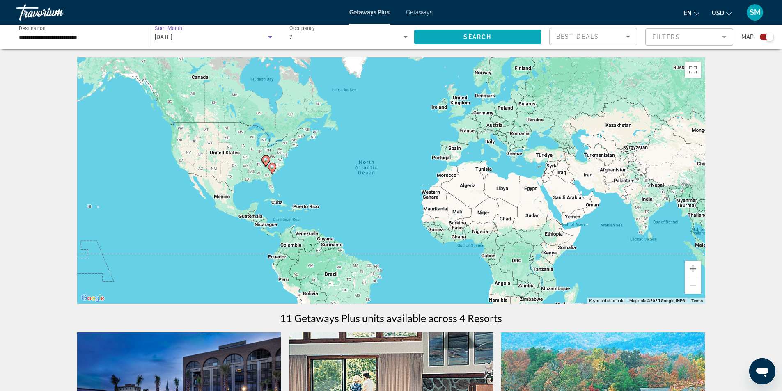
click at [475, 32] on span "Search widget" at bounding box center [477, 37] width 127 height 20
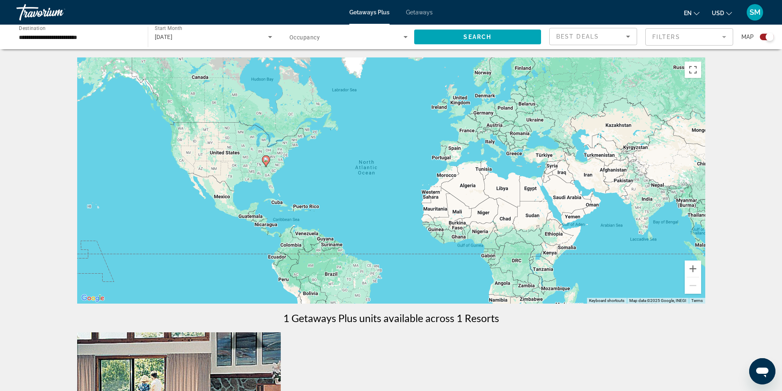
click at [230, 39] on div "[DATE]" at bounding box center [212, 37] width 114 height 10
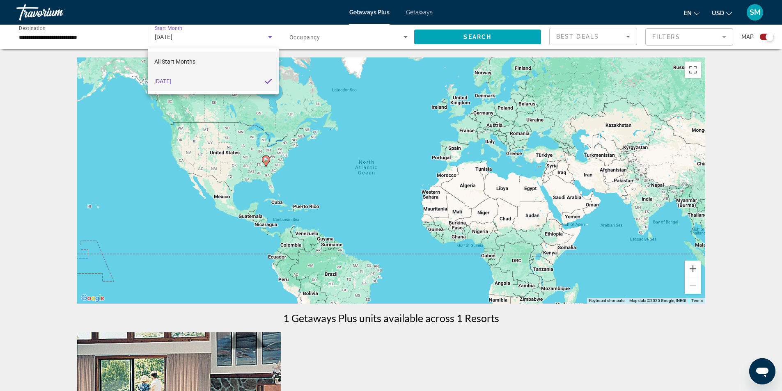
click at [200, 62] on mat-option "All Start Months" at bounding box center [213, 62] width 131 height 20
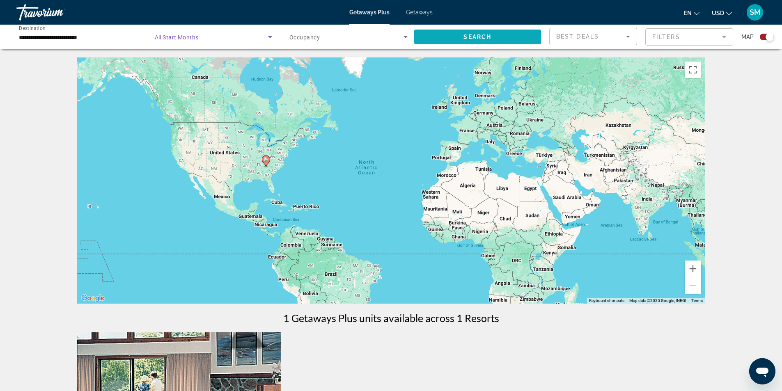
click at [451, 36] on span "Search widget" at bounding box center [477, 37] width 127 height 20
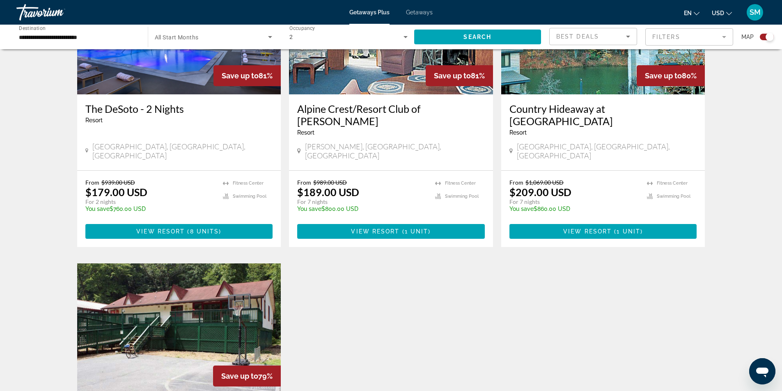
scroll to position [205, 0]
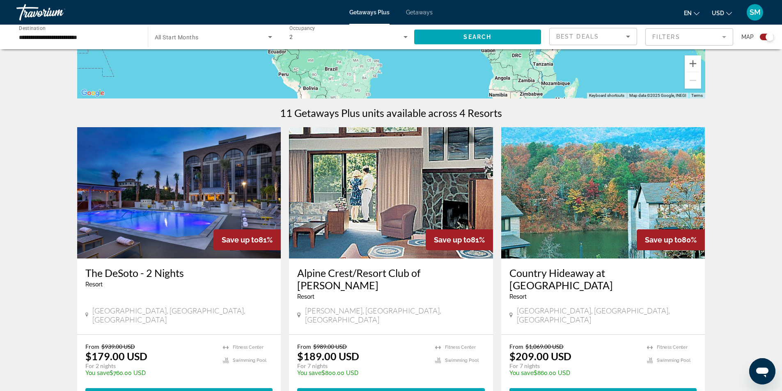
click at [261, 39] on span "Search widget" at bounding box center [212, 37] width 114 height 10
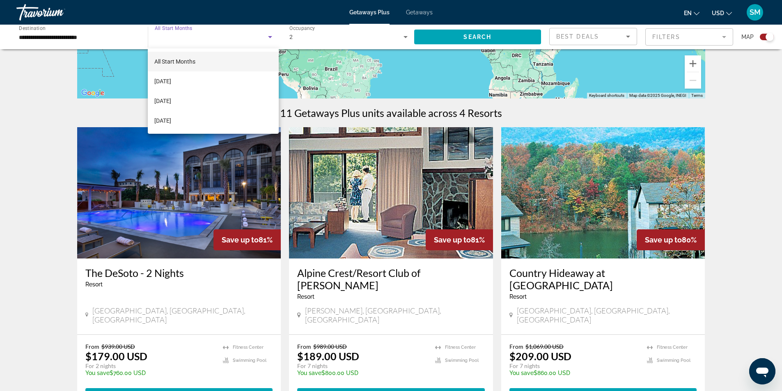
click at [209, 63] on mat-option "All Start Months" at bounding box center [213, 62] width 131 height 20
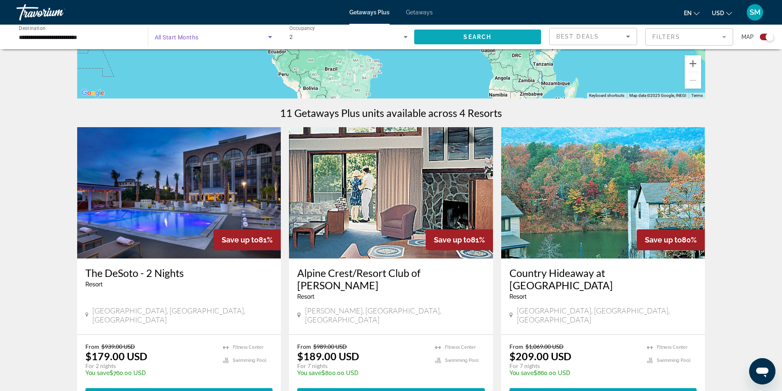
click at [458, 40] on span "Search widget" at bounding box center [477, 37] width 127 height 20
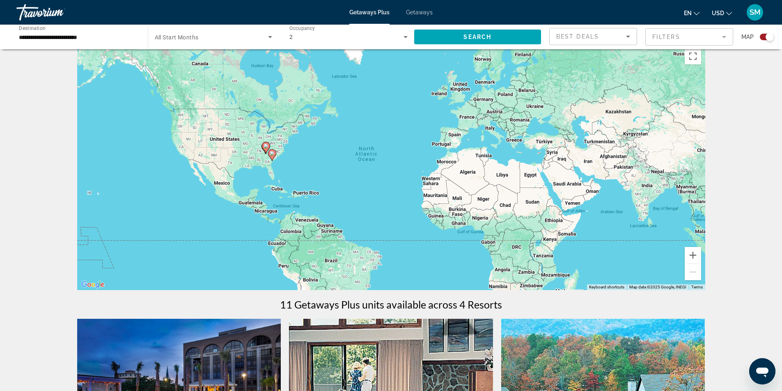
scroll to position [0, 0]
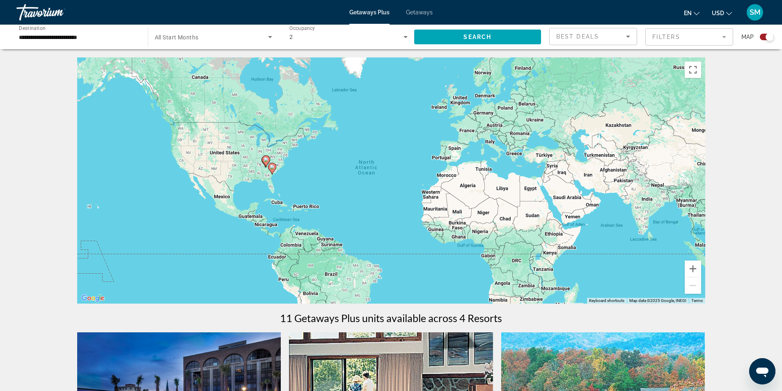
click at [107, 41] on input "**********" at bounding box center [78, 37] width 118 height 10
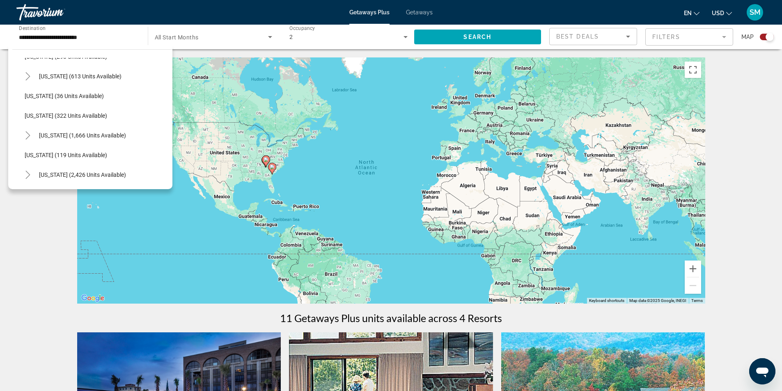
scroll to position [422, 0]
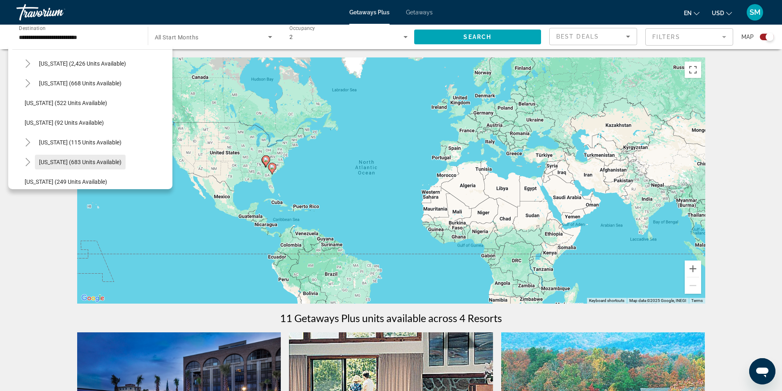
click at [46, 161] on span "[US_STATE] (683 units available)" at bounding box center [80, 162] width 83 height 7
type input "**********"
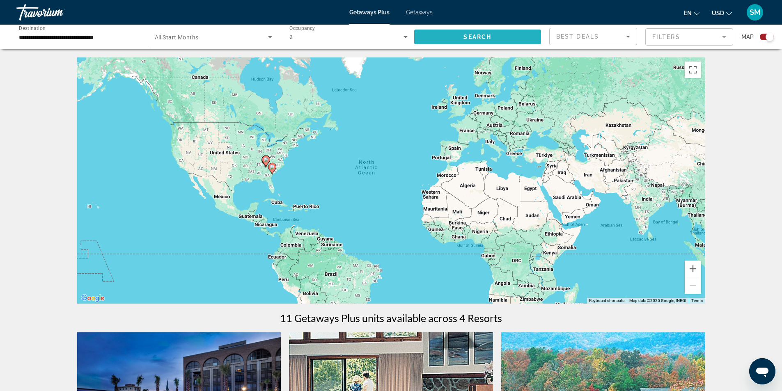
click at [481, 32] on span "Search widget" at bounding box center [477, 37] width 127 height 20
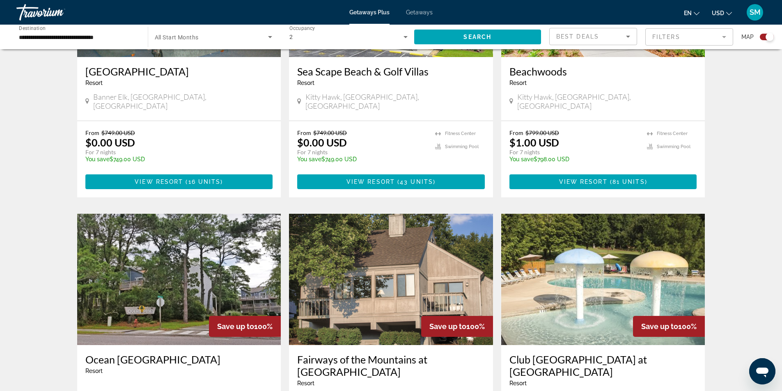
scroll to position [329, 0]
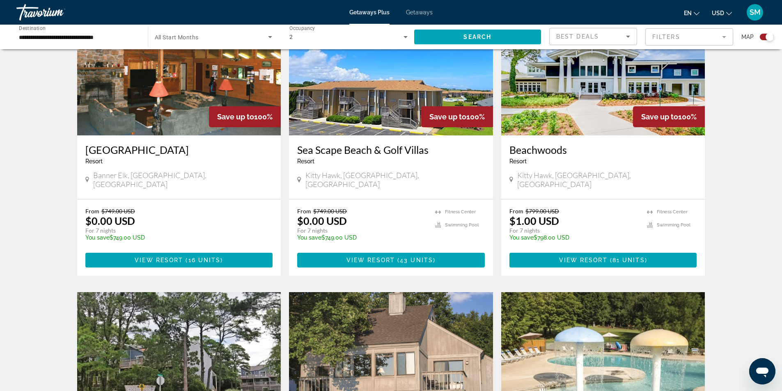
click at [589, 89] on img "Main content" at bounding box center [604, 69] width 204 height 131
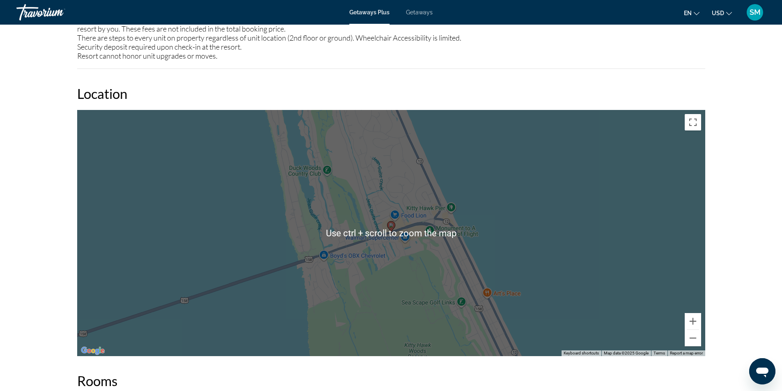
scroll to position [1273, 0]
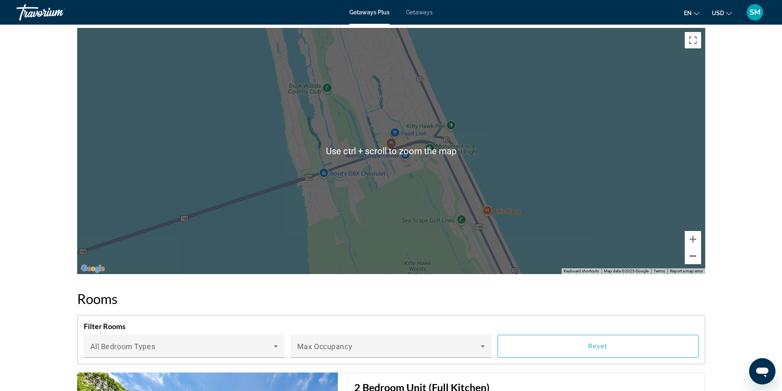
click at [692, 250] on button "Zoom out" at bounding box center [693, 256] width 16 height 16
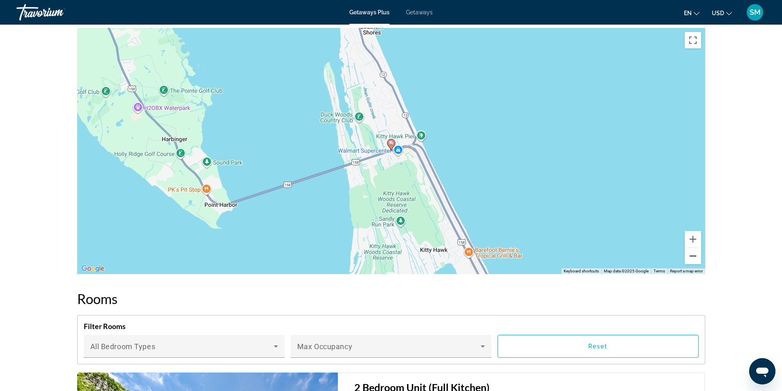
click at [692, 250] on button "Zoom out" at bounding box center [693, 256] width 16 height 16
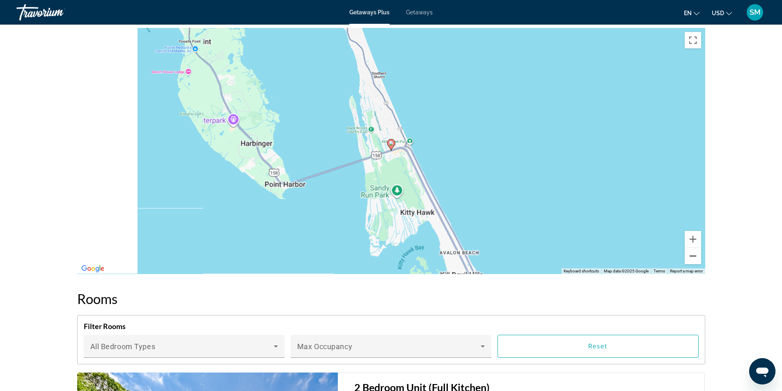
click at [692, 250] on button "Zoom out" at bounding box center [693, 256] width 16 height 16
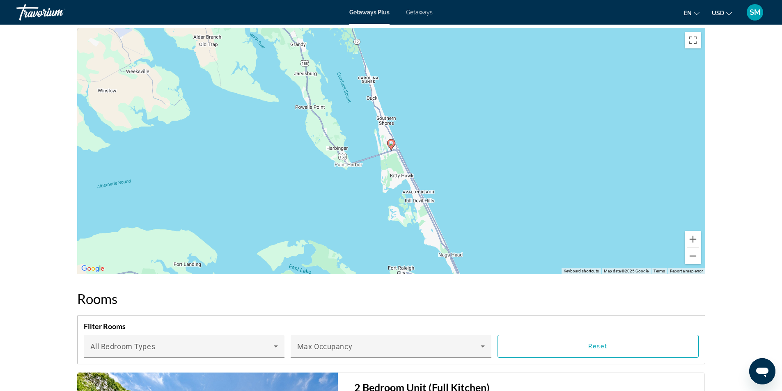
click at [692, 250] on button "Zoom out" at bounding box center [693, 256] width 16 height 16
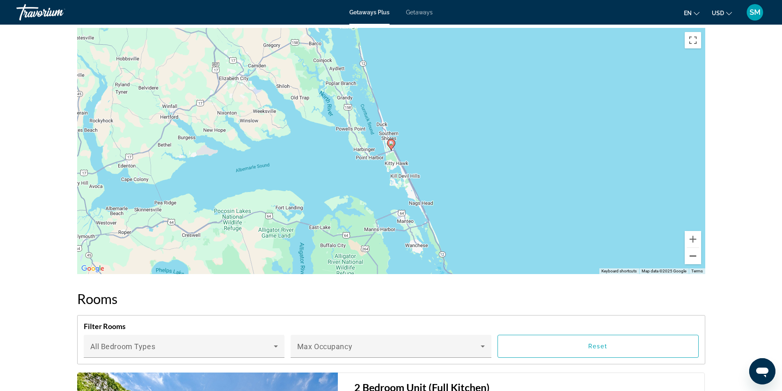
click at [692, 250] on button "Zoom out" at bounding box center [693, 256] width 16 height 16
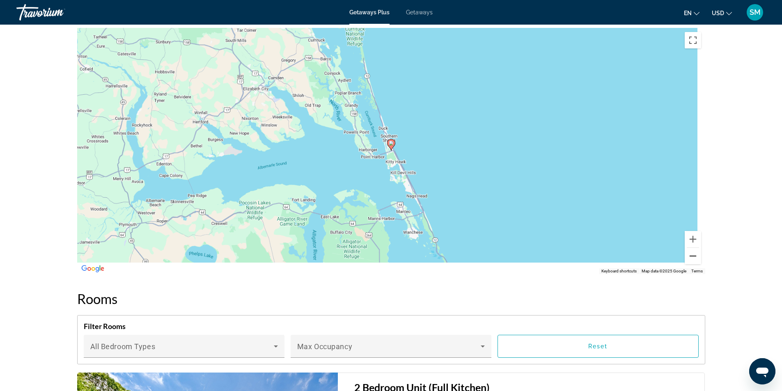
click at [692, 250] on button "Zoom out" at bounding box center [693, 256] width 16 height 16
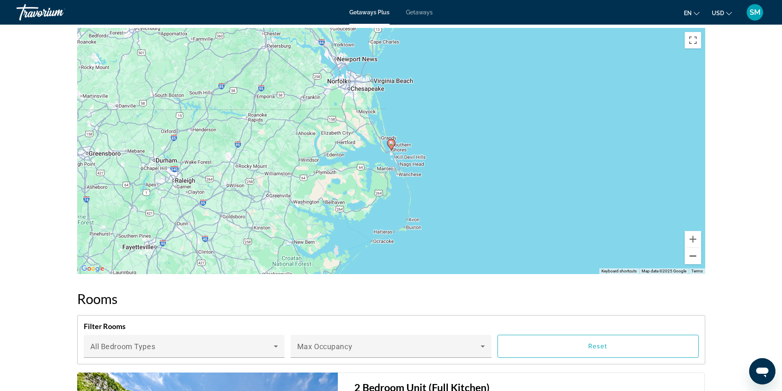
click at [692, 250] on button "Zoom out" at bounding box center [693, 256] width 16 height 16
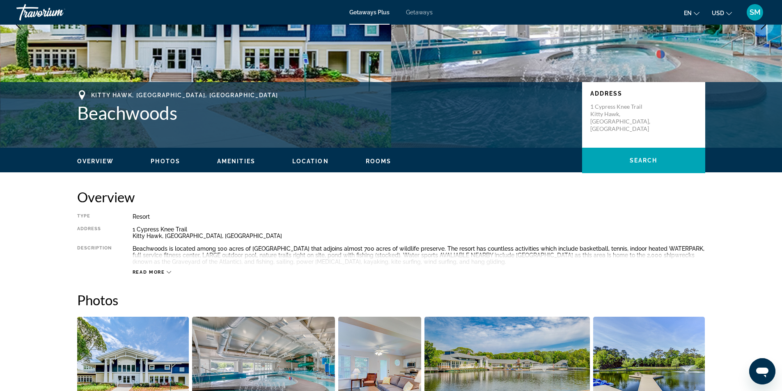
scroll to position [0, 0]
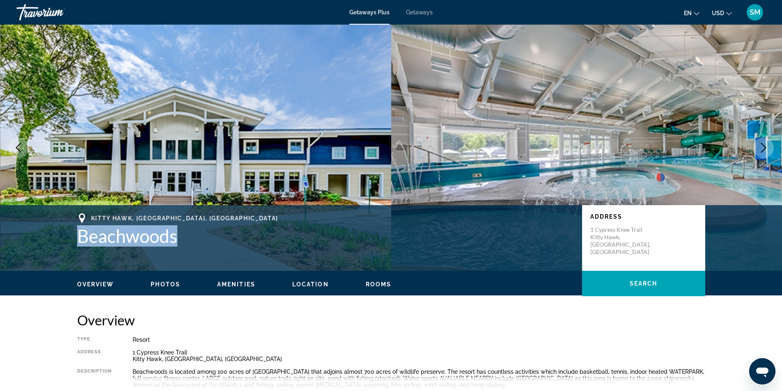
drag, startPoint x: 179, startPoint y: 238, endPoint x: 75, endPoint y: 234, distance: 103.6
click at [75, 234] on div "[GEOGRAPHIC_DATA], [GEOGRAPHIC_DATA] Beachwoods Address [STREET_ADDRESS]" at bounding box center [391, 238] width 661 height 49
copy h1 "Beachwoods"
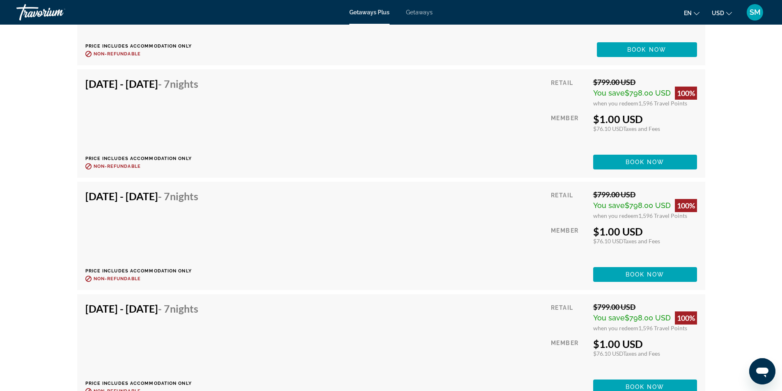
scroll to position [2300, 0]
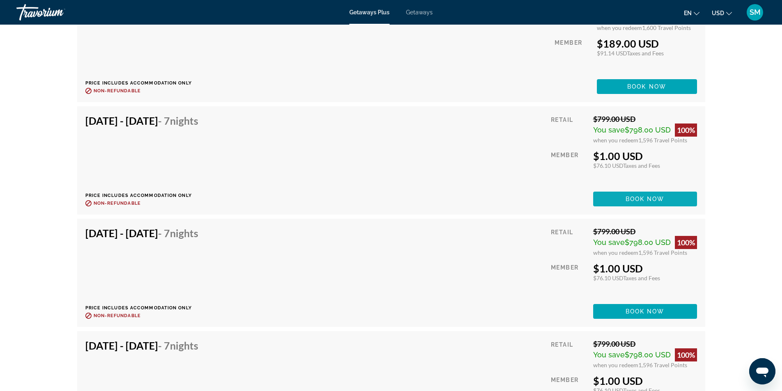
click at [654, 196] on span "Book now" at bounding box center [645, 199] width 39 height 7
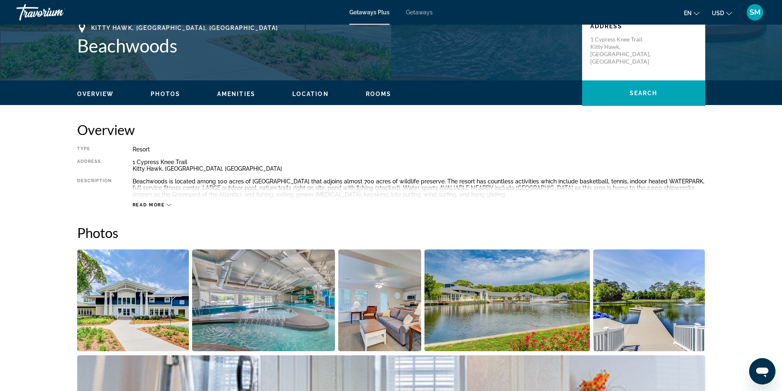
scroll to position [196, 0]
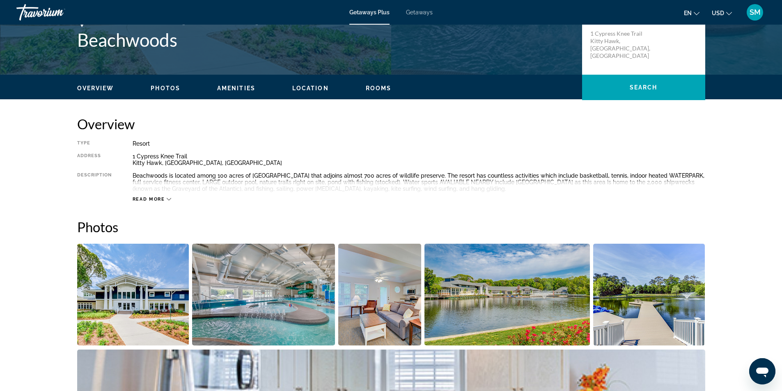
click at [151, 197] on span "Read more" at bounding box center [149, 199] width 32 height 5
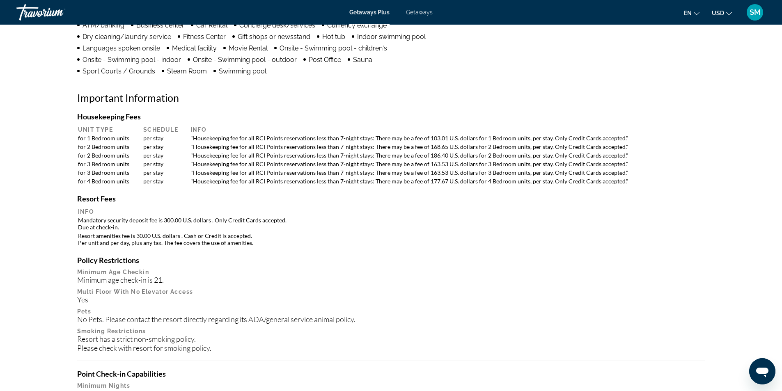
scroll to position [730, 0]
